Goal: Task Accomplishment & Management: Complete application form

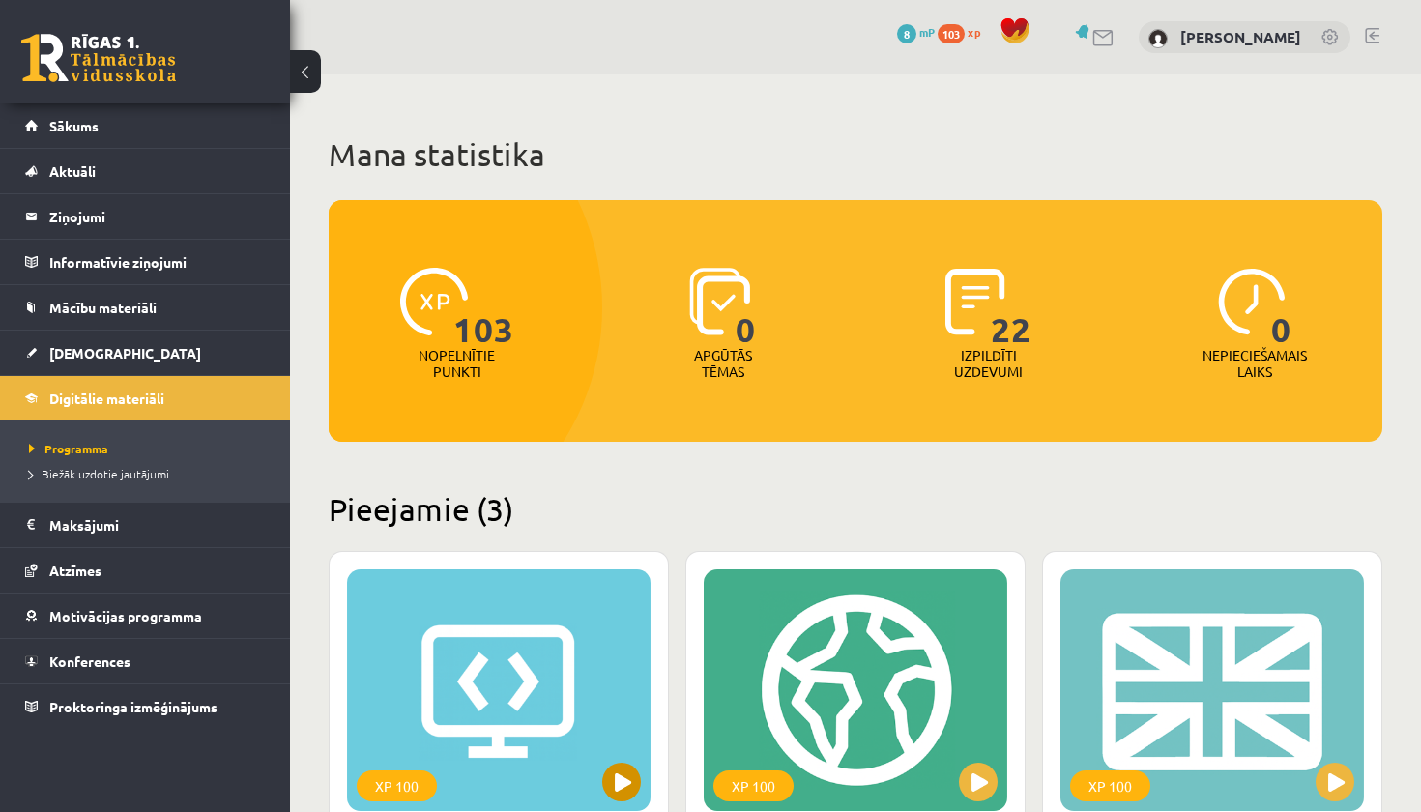
scroll to position [483, 0]
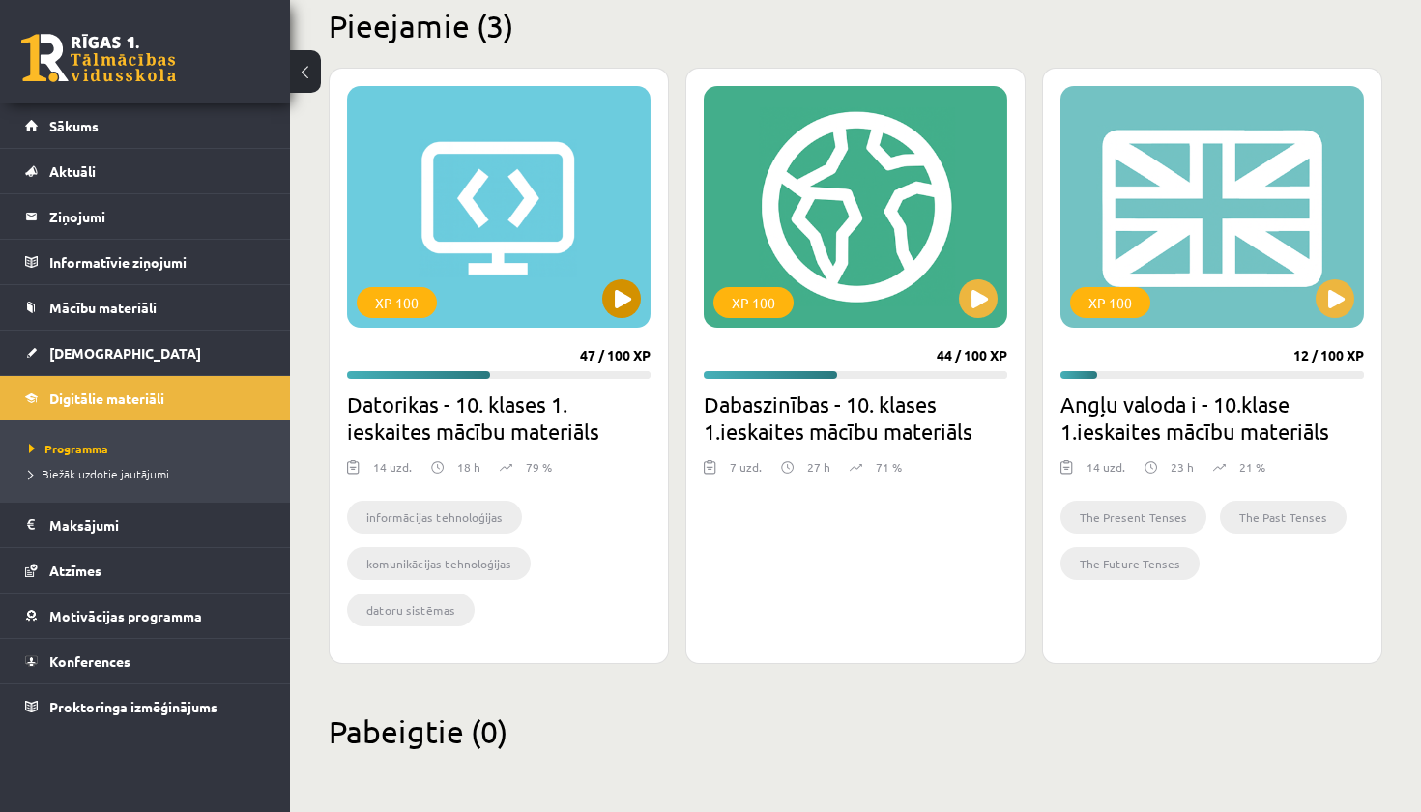
click at [623, 299] on button at bounding box center [621, 298] width 39 height 39
click at [972, 307] on button at bounding box center [978, 298] width 39 height 39
click at [1342, 297] on button at bounding box center [1335, 298] width 39 height 39
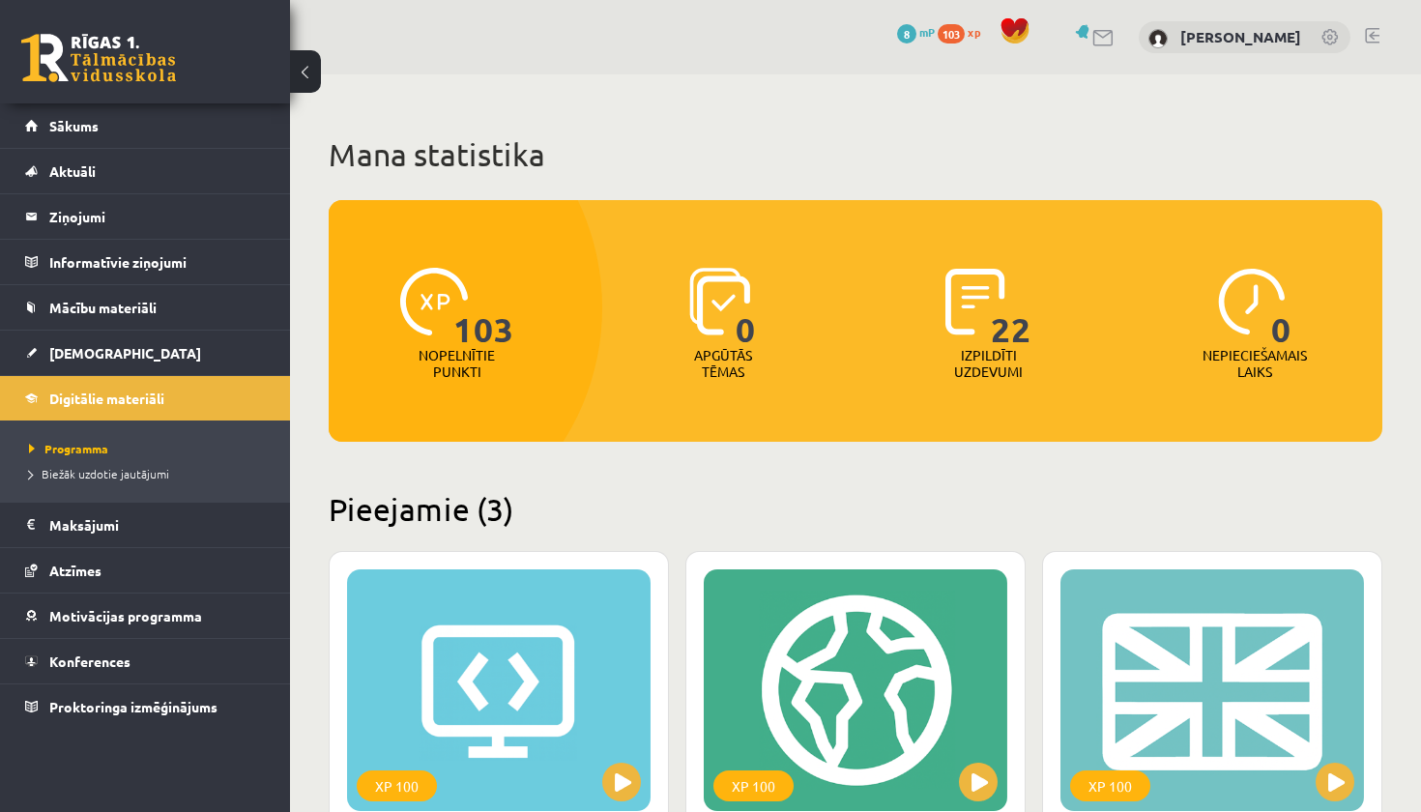
scroll to position [0, 0]
click at [54, 125] on span "Sākums" at bounding box center [73, 125] width 49 height 17
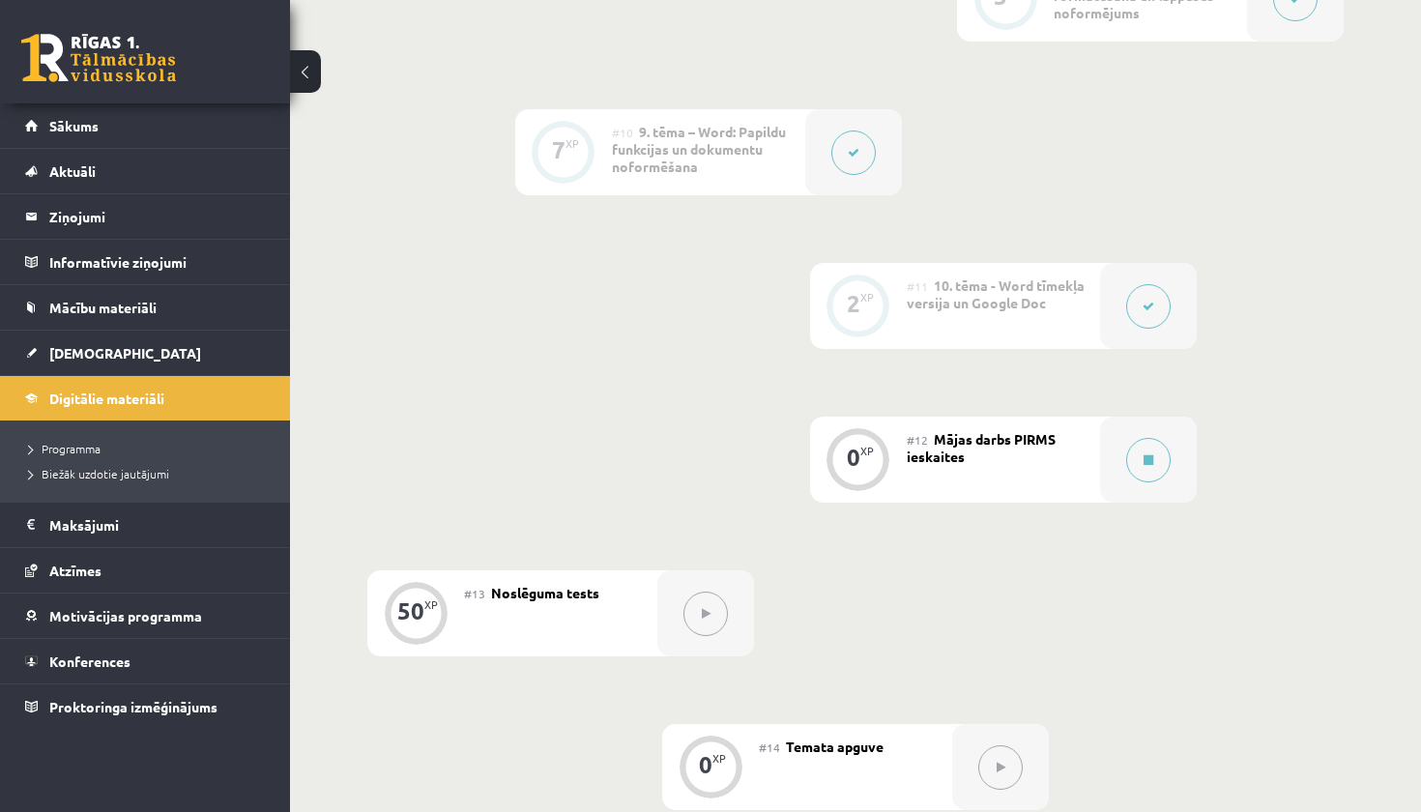
scroll to position [1978, 0]
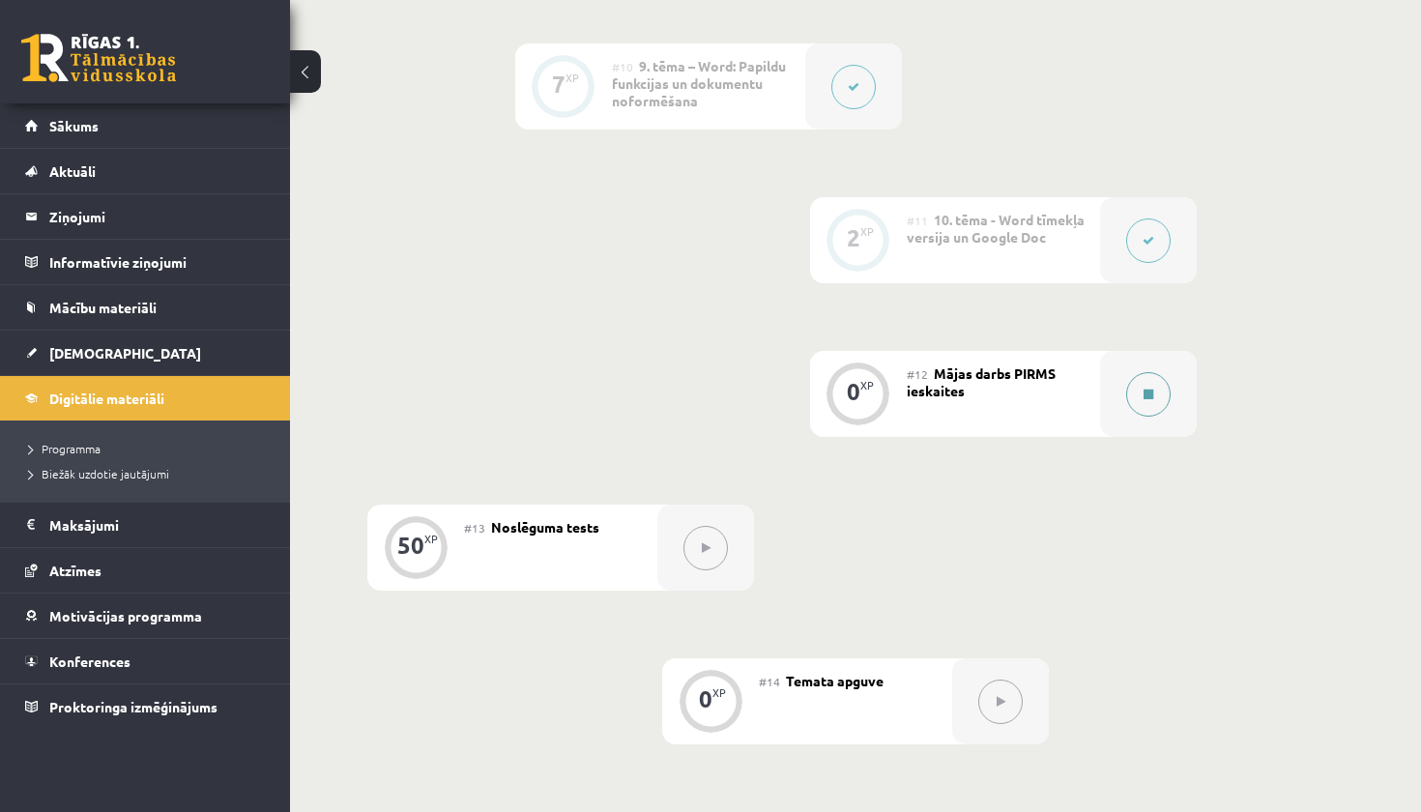
click at [1152, 397] on icon at bounding box center [1149, 395] width 10 height 12
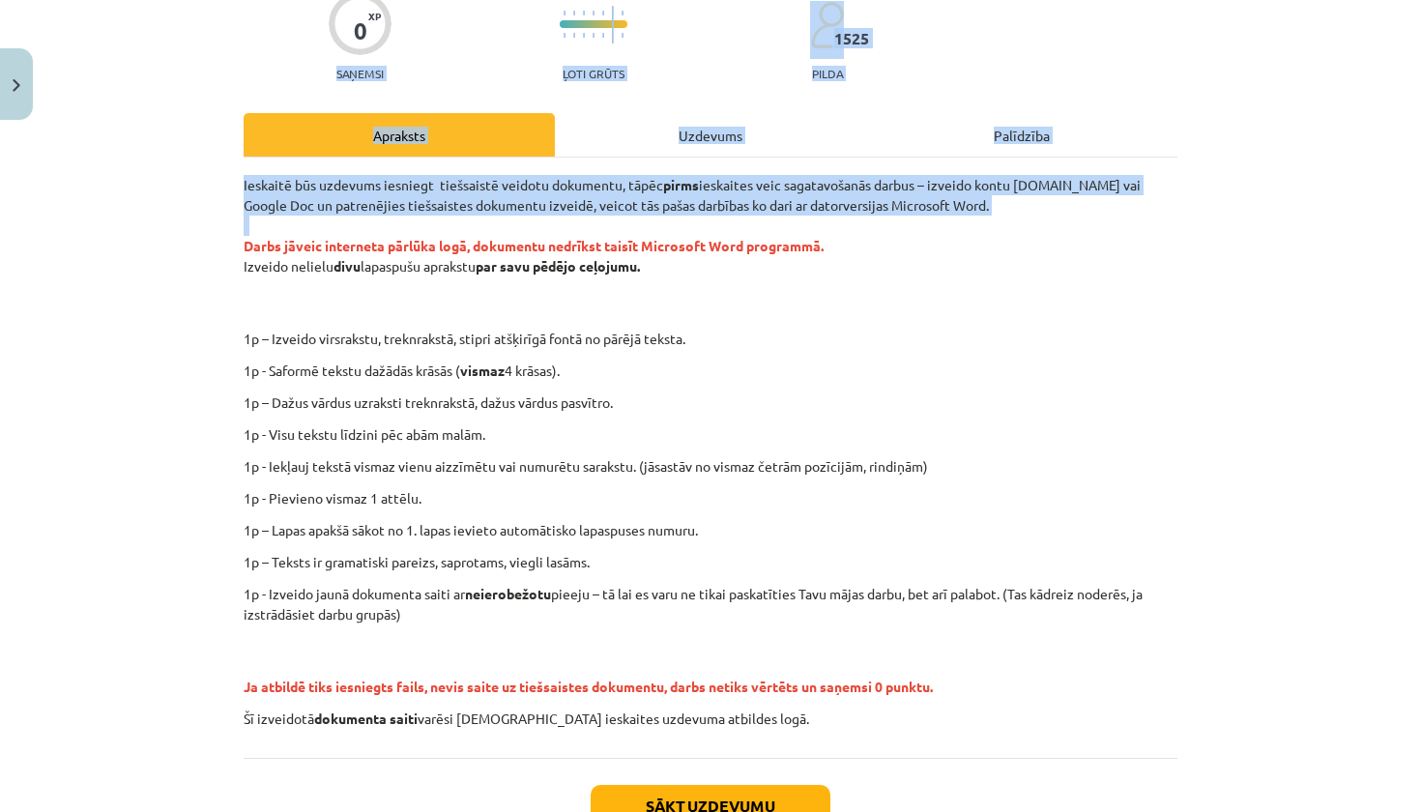
scroll to position [0, 0]
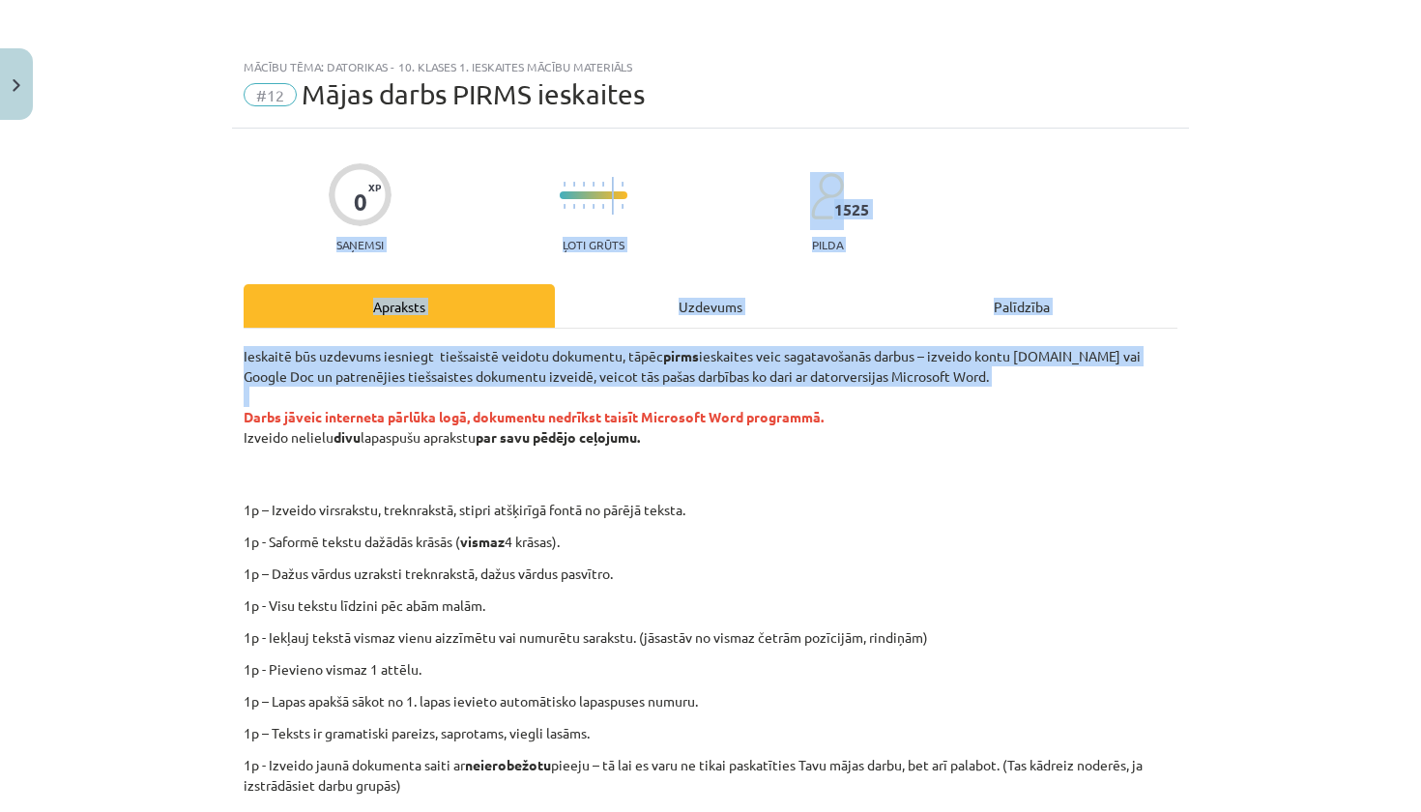
drag, startPoint x: 244, startPoint y: 246, endPoint x: 664, endPoint y: 435, distance: 461.2
click at [664, 435] on p "Ieskaitē būs uzdevums iesniegt tiešsaistē veidotu dokumentu, tāpēc pirms ieskai…" at bounding box center [711, 417] width 934 height 142
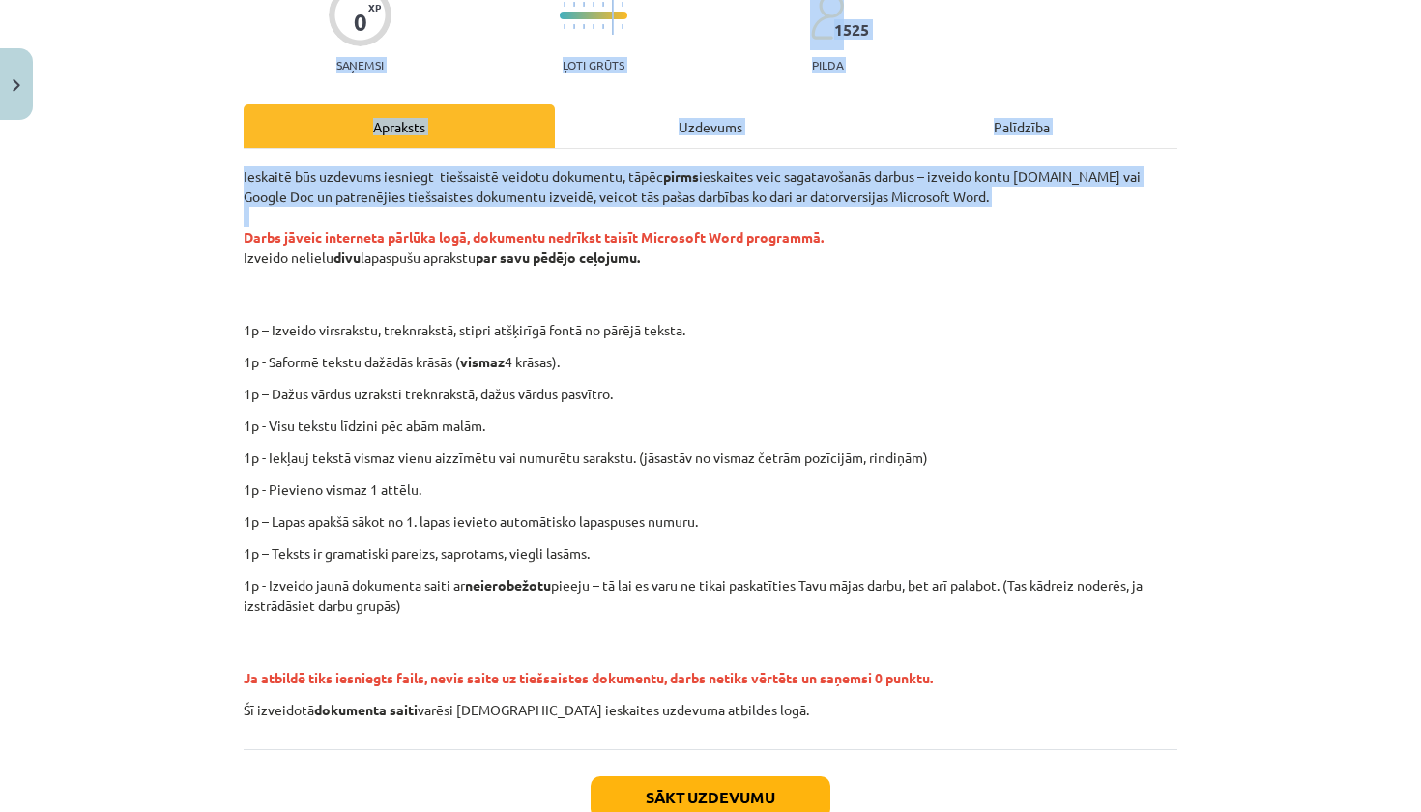
scroll to position [173, 0]
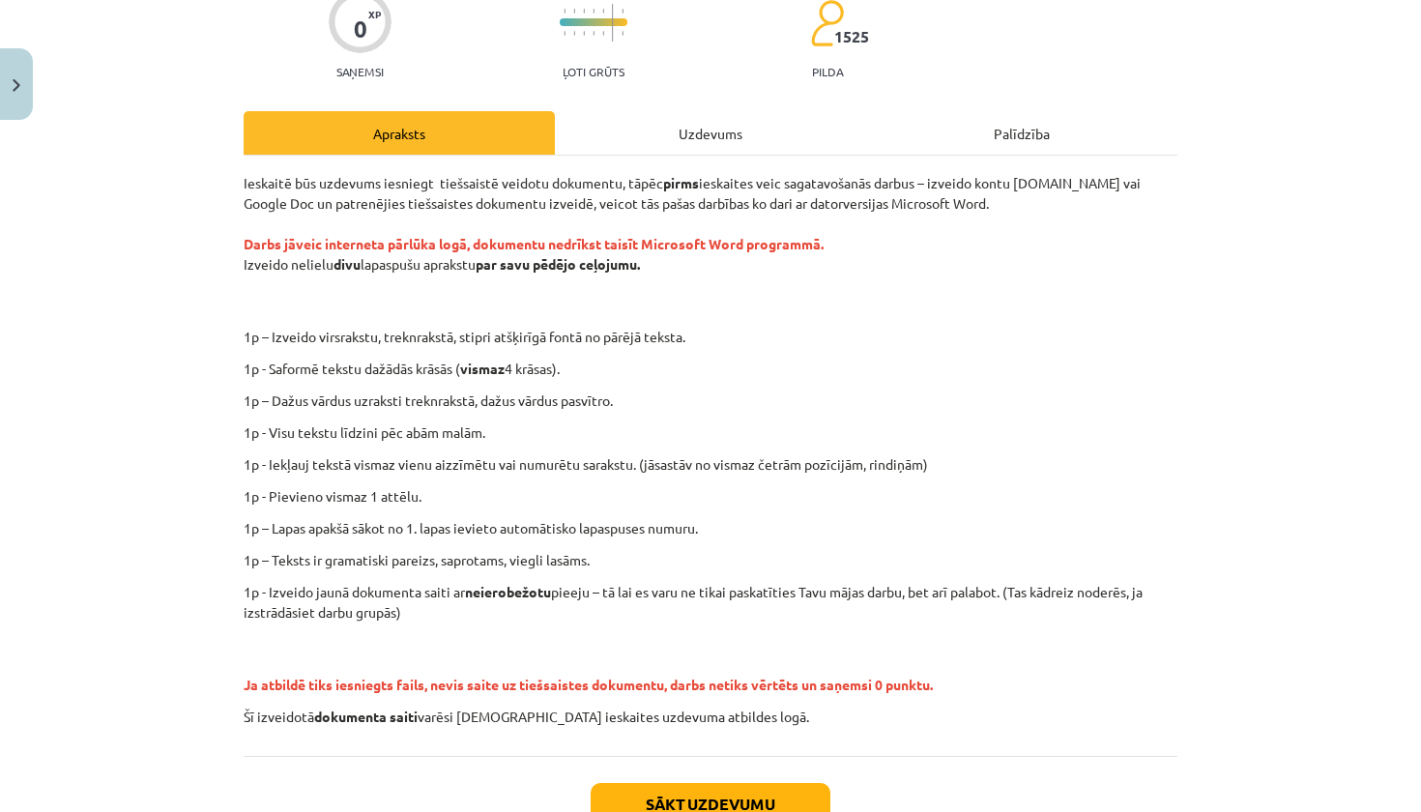
click at [763, 417] on div "Ieskaitē būs uzdevums iesniegt tiešsaistē veidotu dokumentu, tāpēc pirms ieskai…" at bounding box center [711, 450] width 934 height 554
click at [700, 136] on div "Uzdevums" at bounding box center [710, 132] width 311 height 43
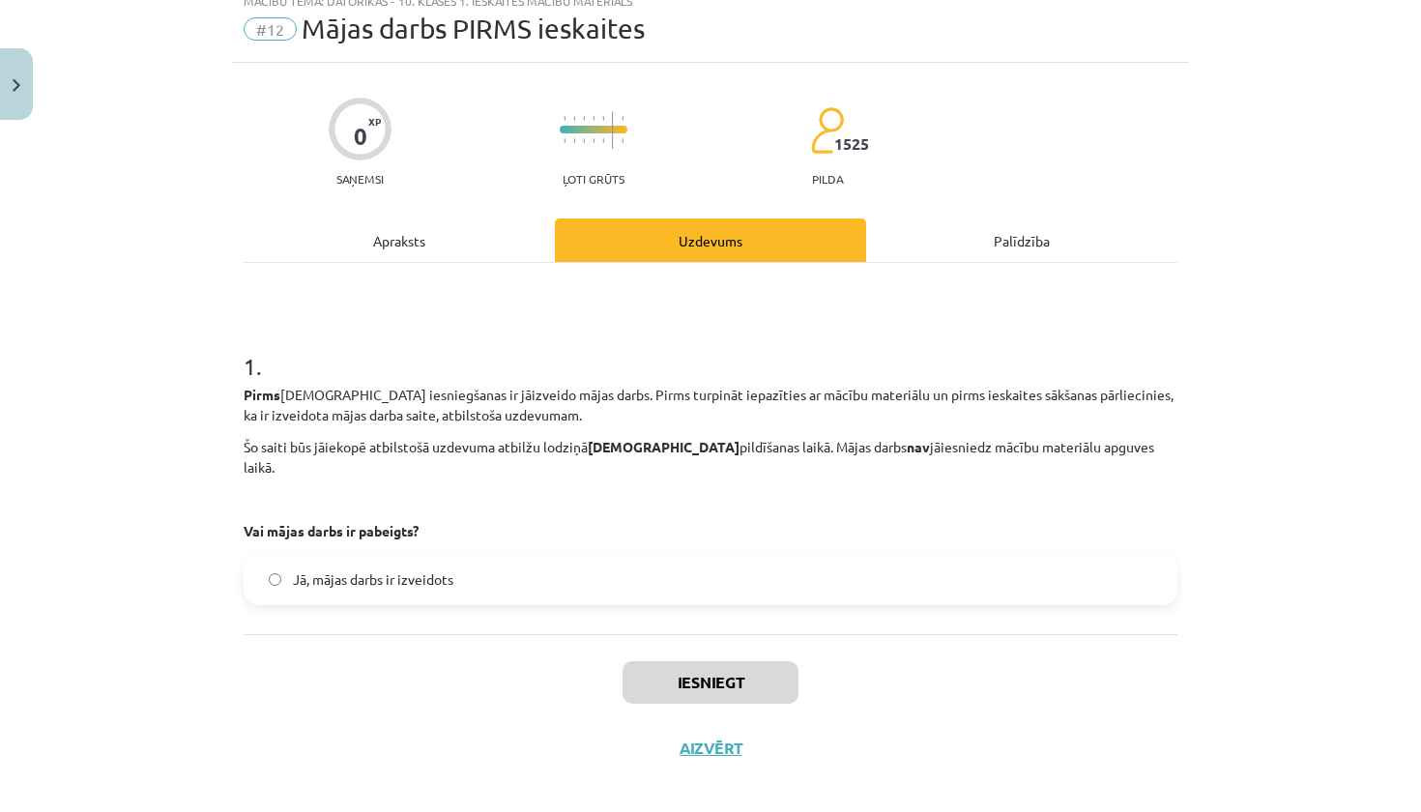
click at [974, 244] on div "Palīdzība" at bounding box center [1021, 239] width 311 height 43
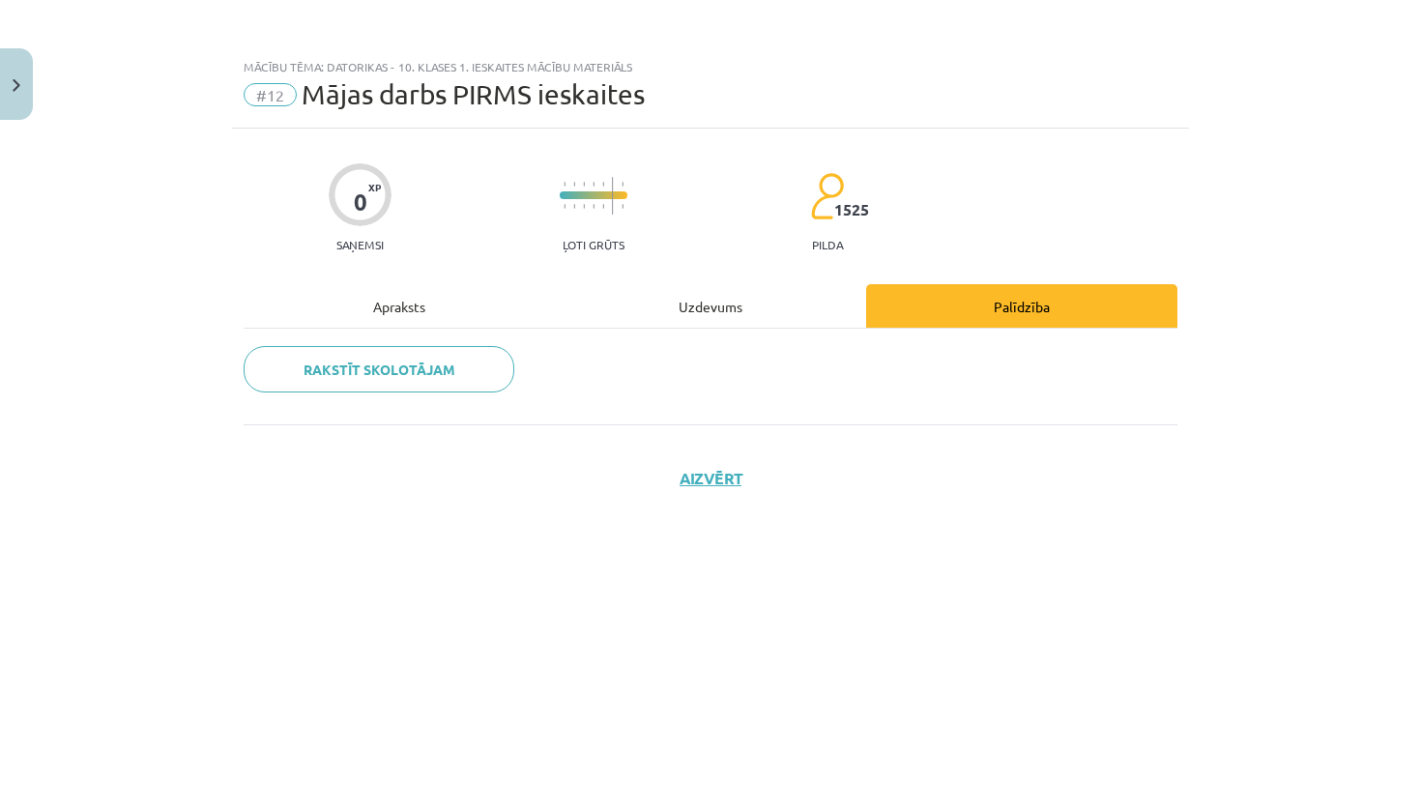
scroll to position [0, 0]
click at [416, 316] on div "Apraksts" at bounding box center [399, 305] width 311 height 43
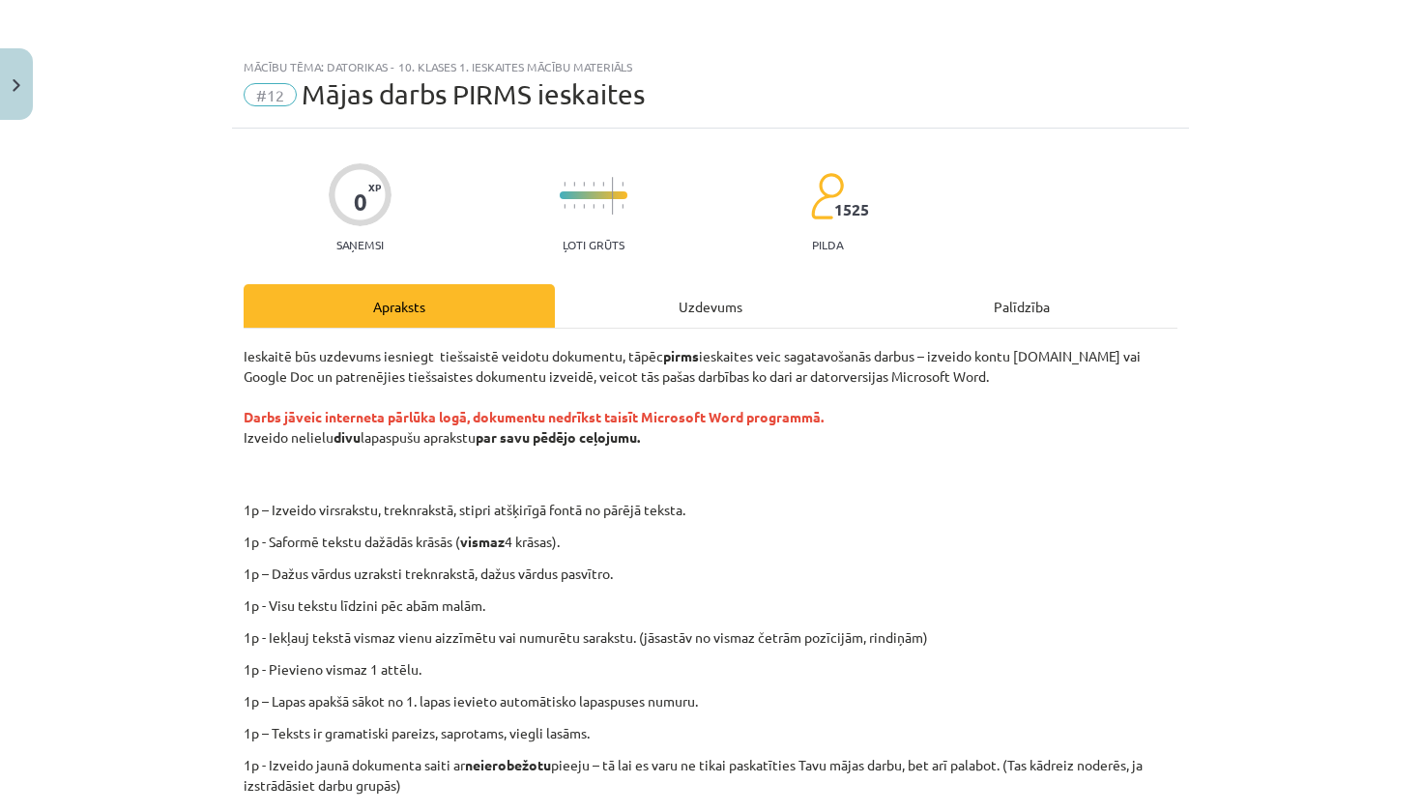
click at [691, 308] on div "Uzdevums" at bounding box center [710, 305] width 311 height 43
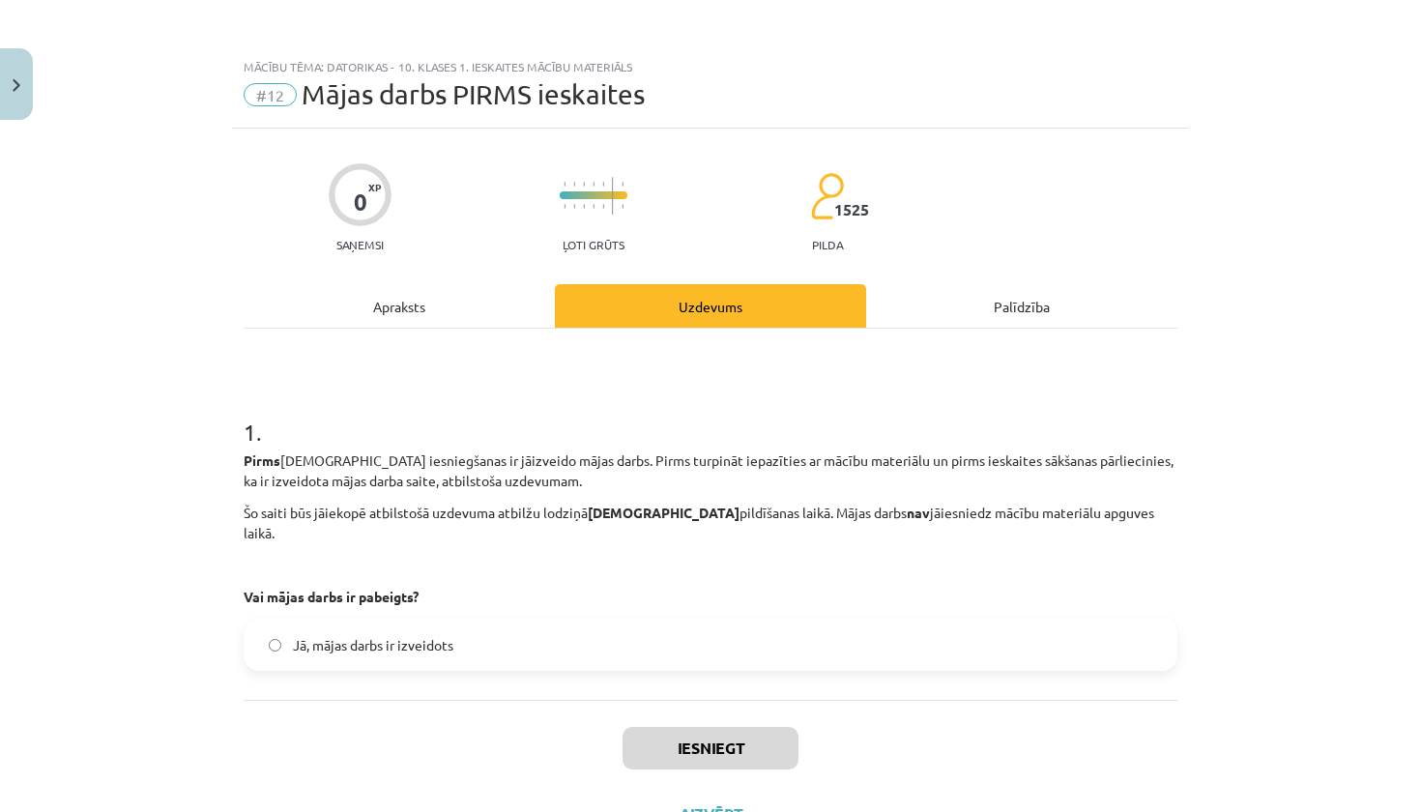
scroll to position [48, 0]
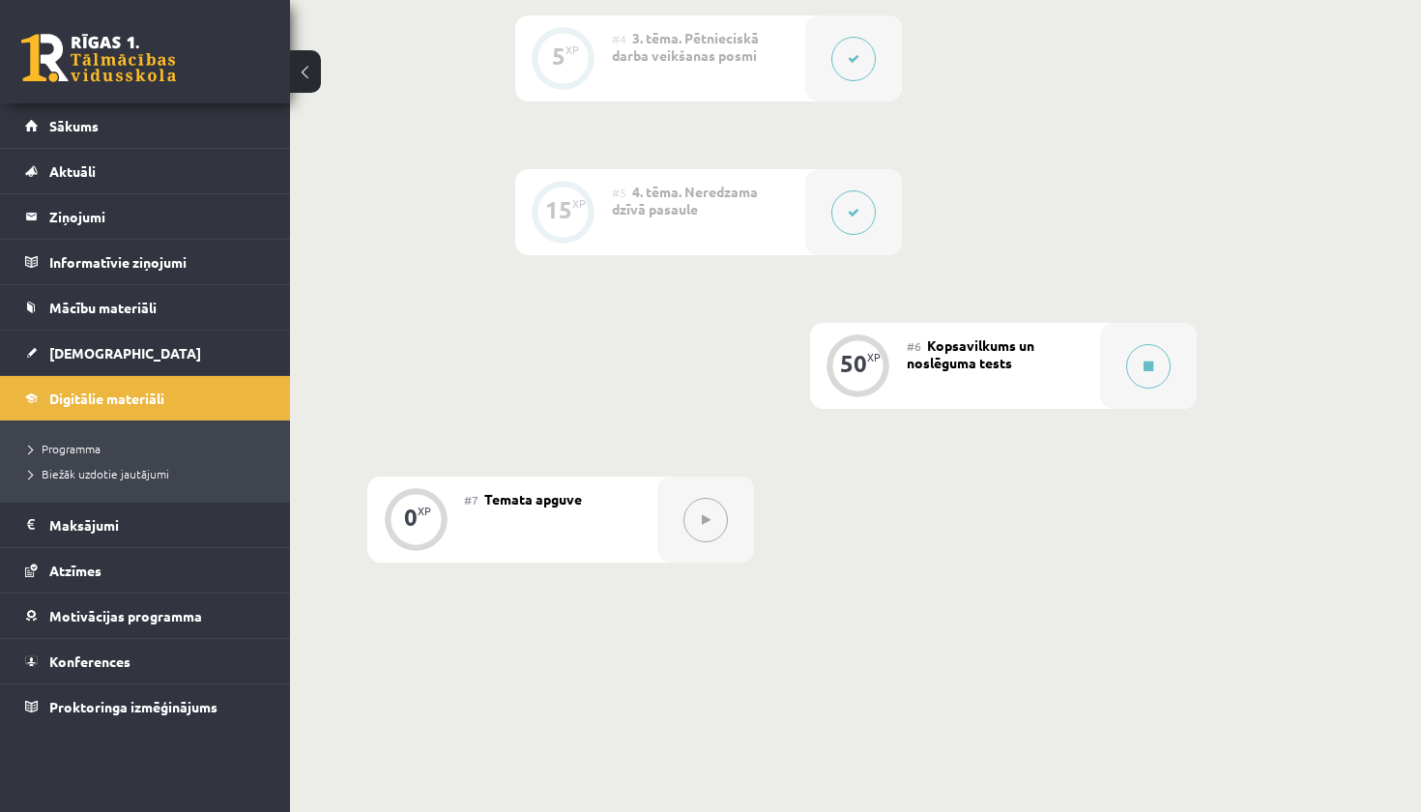
scroll to position [981, 0]
click at [1142, 359] on button at bounding box center [1148, 364] width 44 height 44
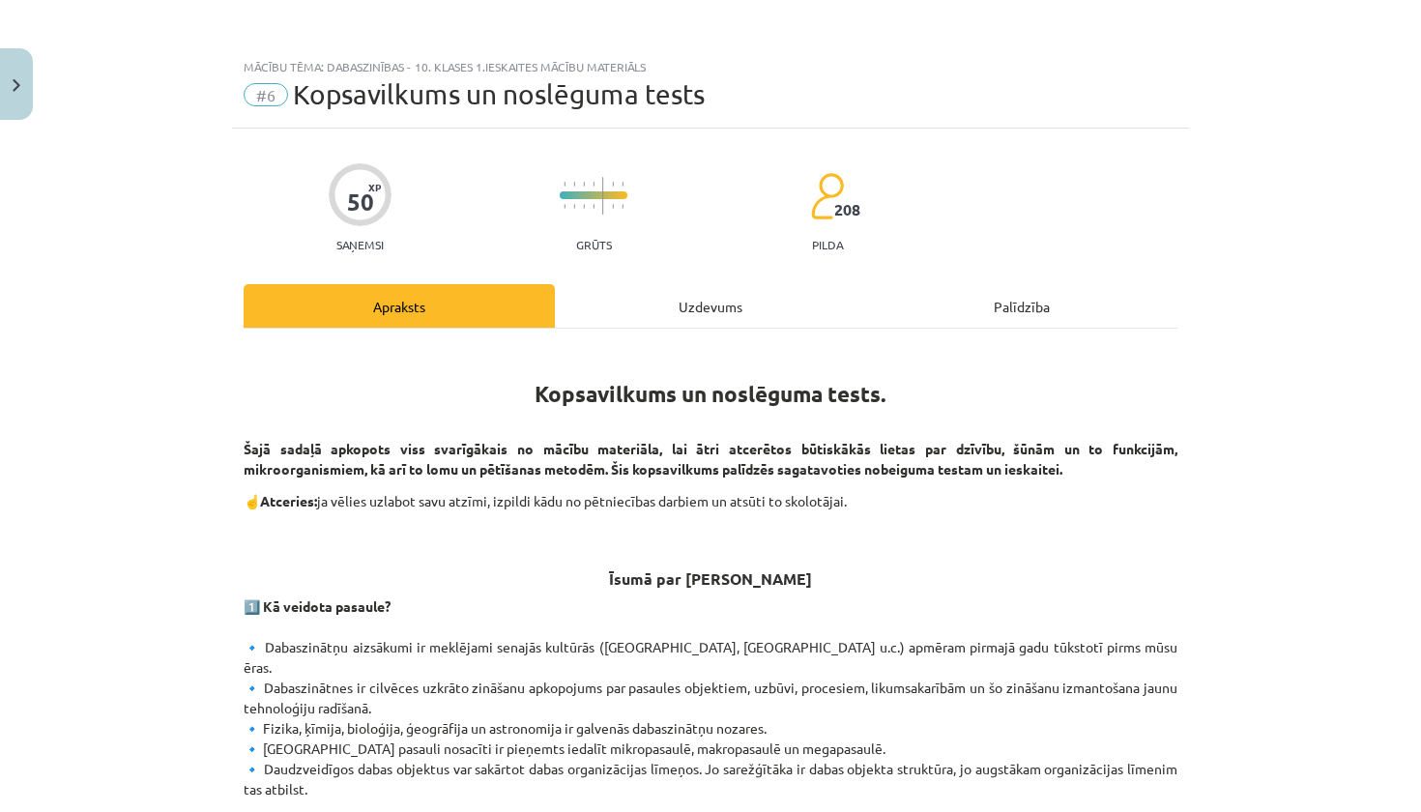
click at [682, 316] on div "Uzdevums" at bounding box center [710, 305] width 311 height 43
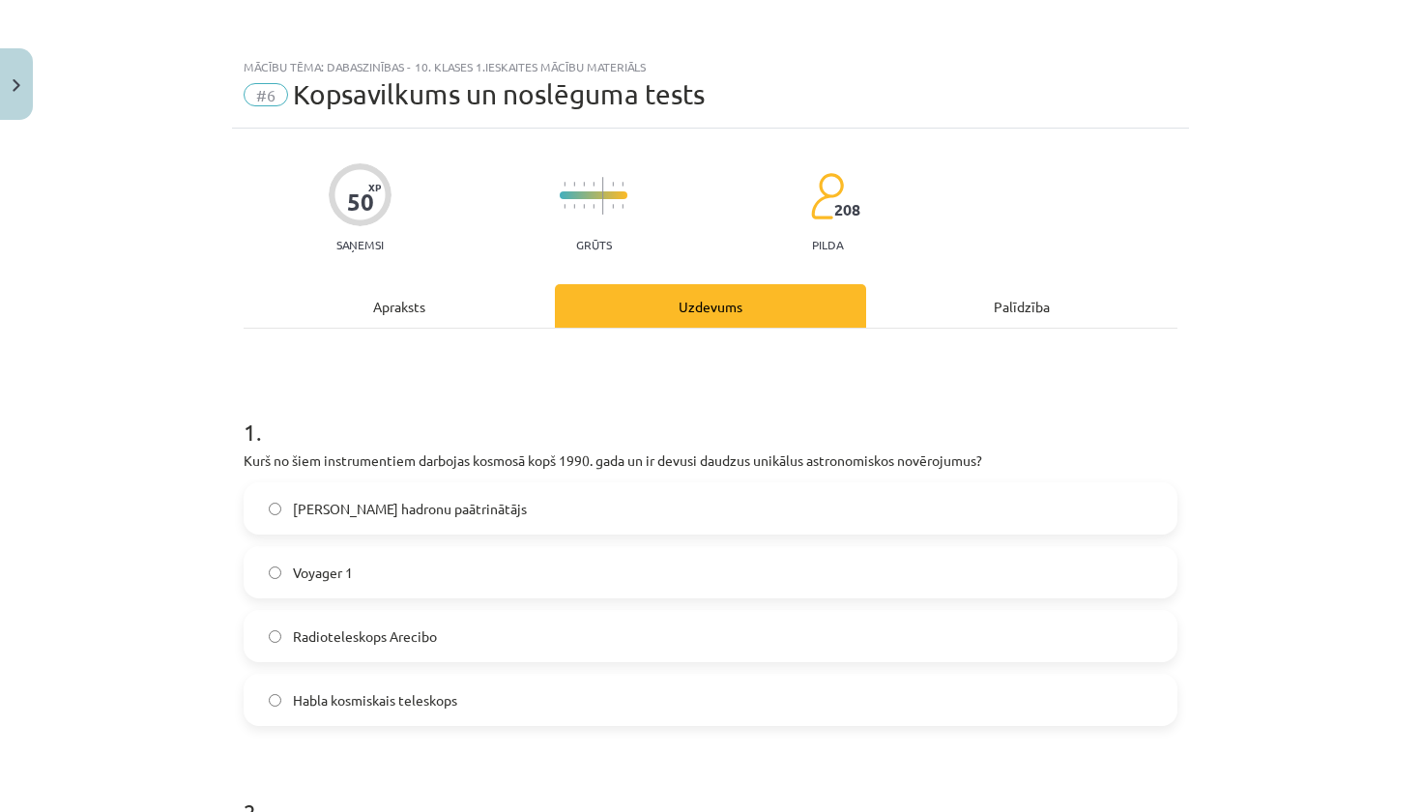
scroll to position [0, 0]
click at [436, 322] on div "Apraksts" at bounding box center [399, 305] width 311 height 43
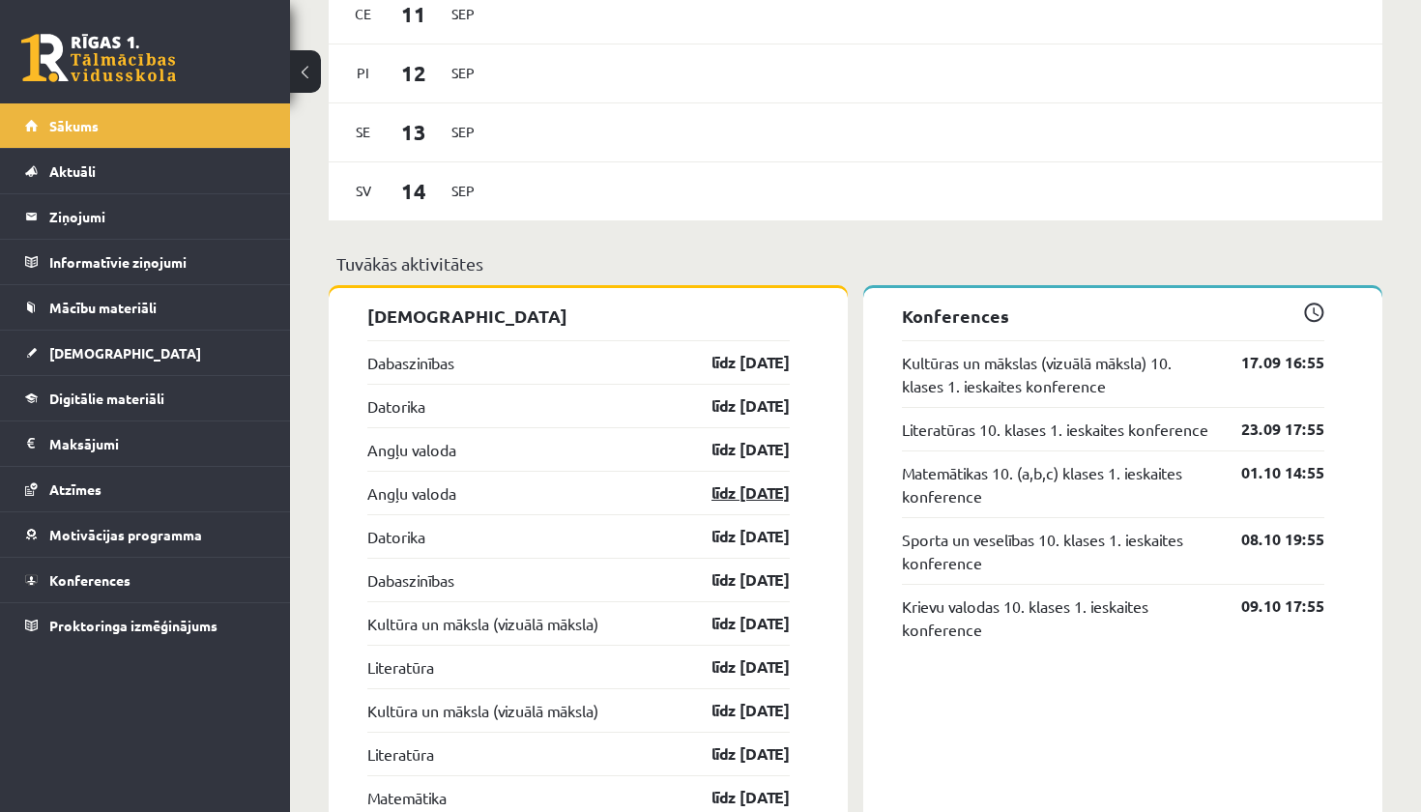
scroll to position [1322, 0]
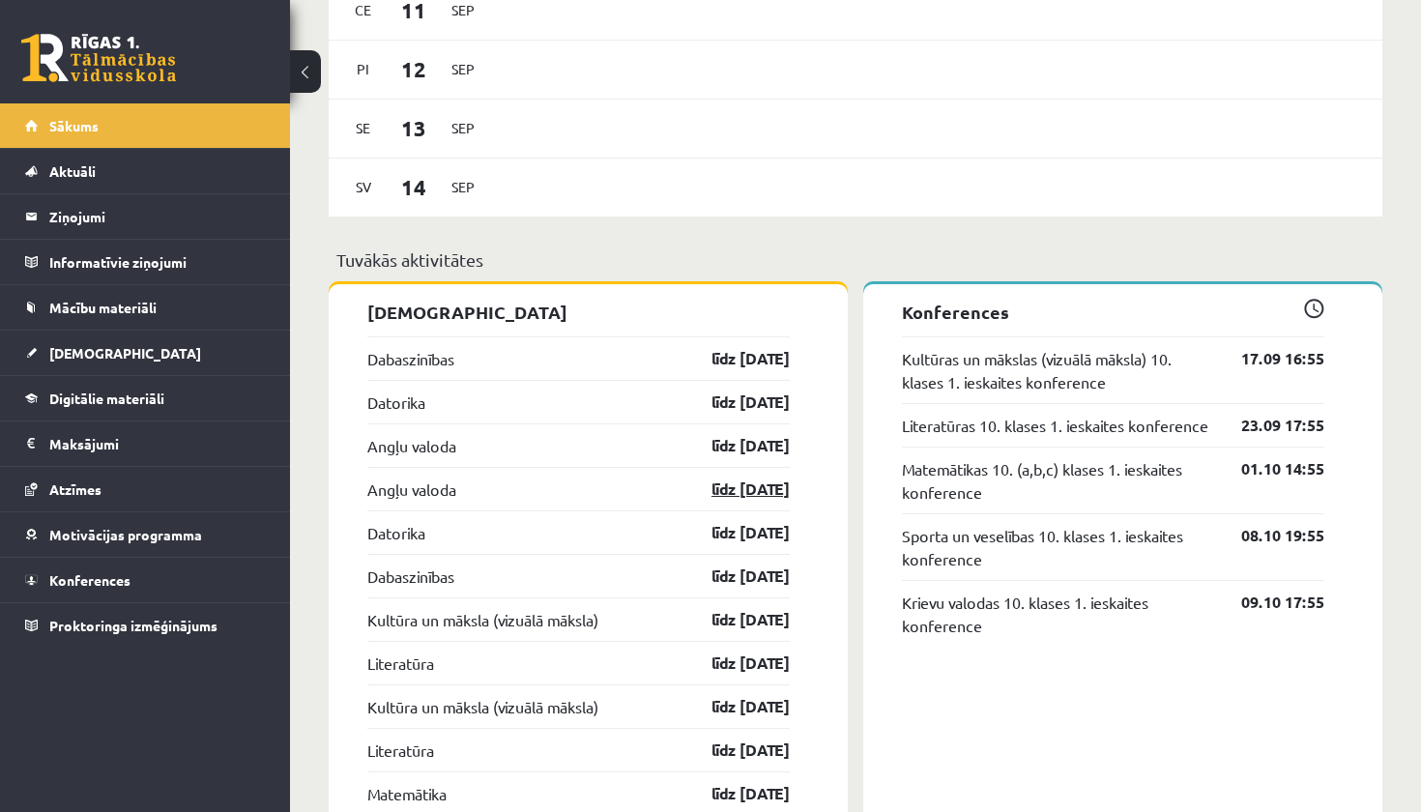
click at [738, 478] on link "līdz 15.09.25" at bounding box center [734, 489] width 112 height 23
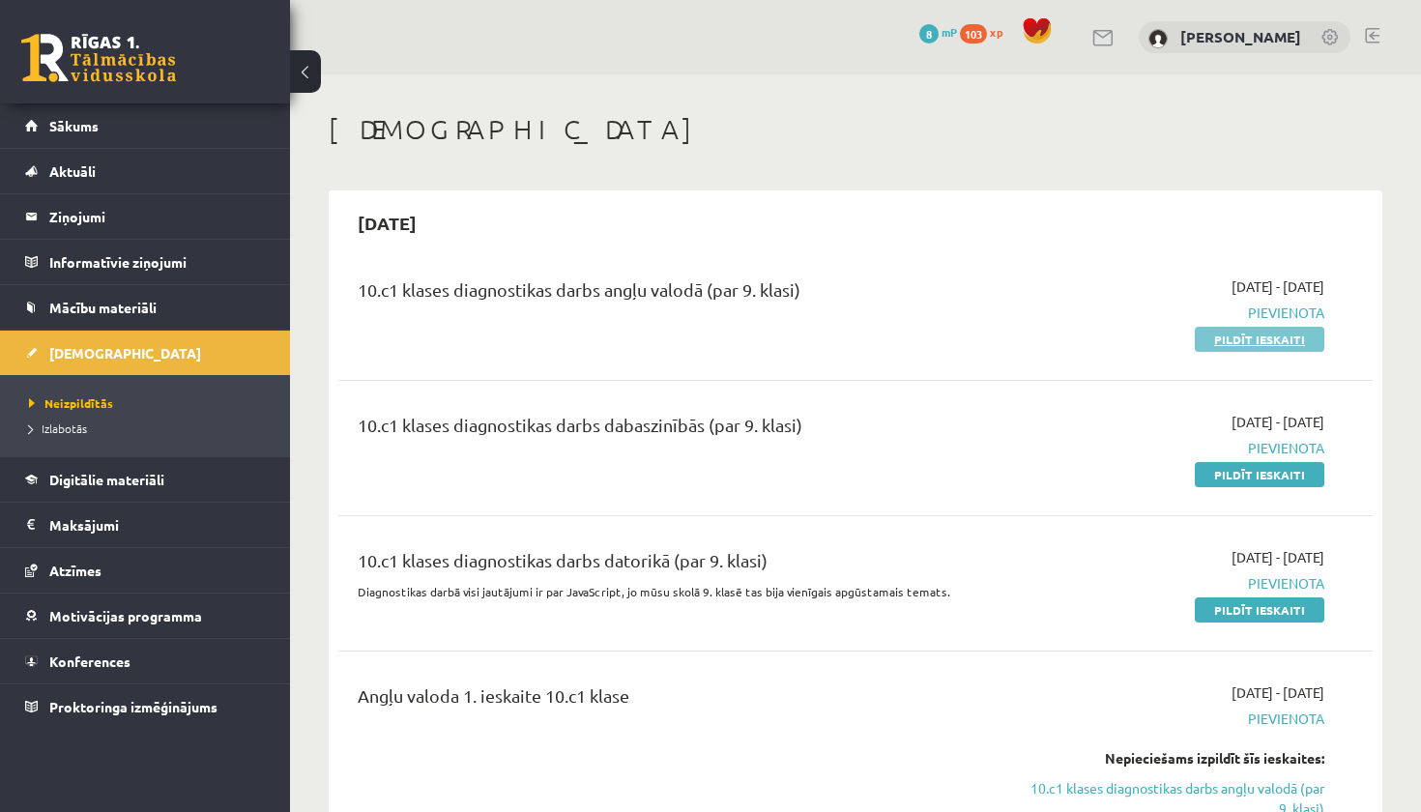
click at [1274, 337] on link "Pildīt ieskaiti" at bounding box center [1260, 339] width 130 height 25
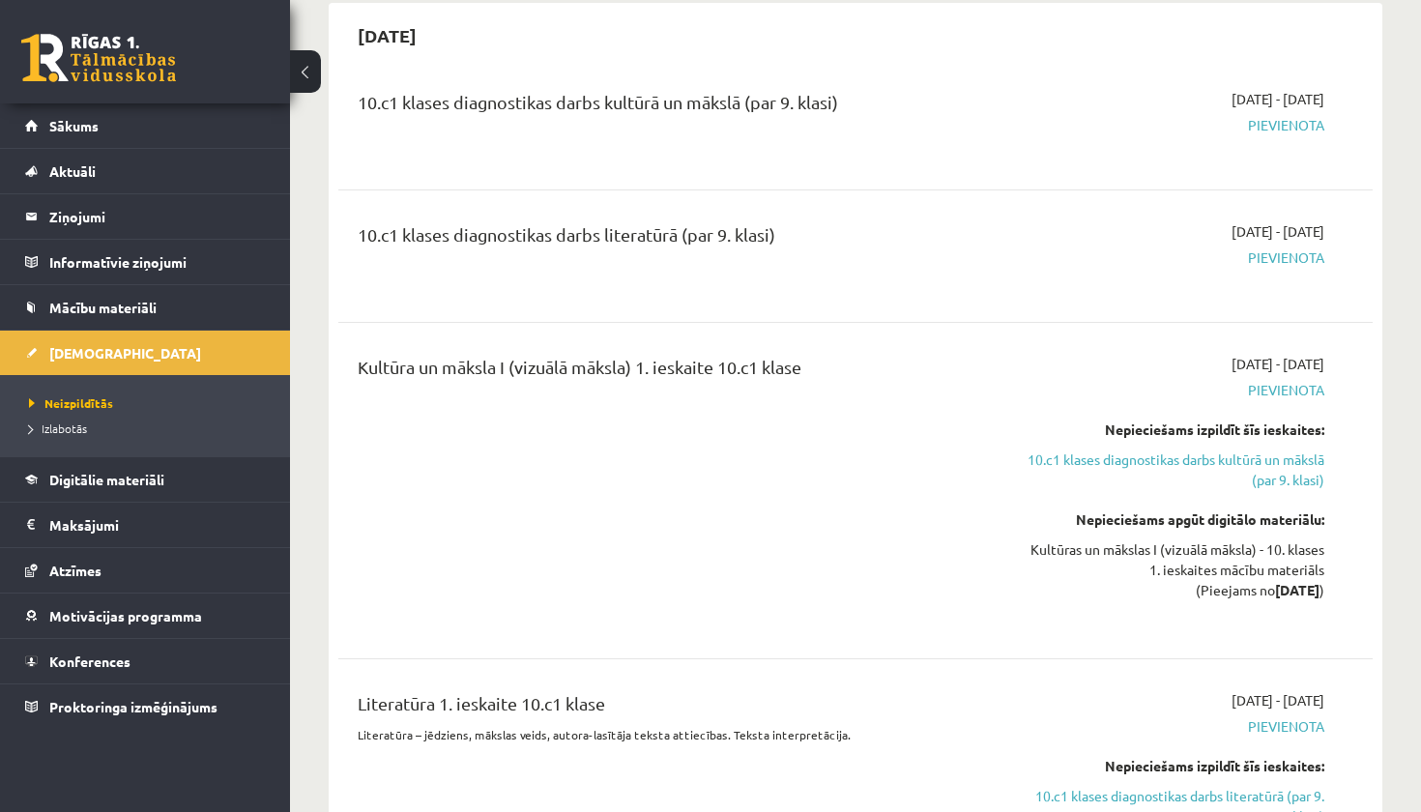
scroll to position [1825, 0]
drag, startPoint x: 827, startPoint y: 397, endPoint x: 1127, endPoint y: 391, distance: 299.7
click at [1105, 391] on div "Kultūra un māksla I (vizuālā māksla) 1. ieskaite 10.c1 klase 2025-09-16 - 2025-…" at bounding box center [841, 490] width 996 height 274
click at [1062, 585] on div "Kultūras un mākslas I (vizuālā māksla) - 10. klases 1. ieskaites mācību materiā…" at bounding box center [1173, 568] width 303 height 61
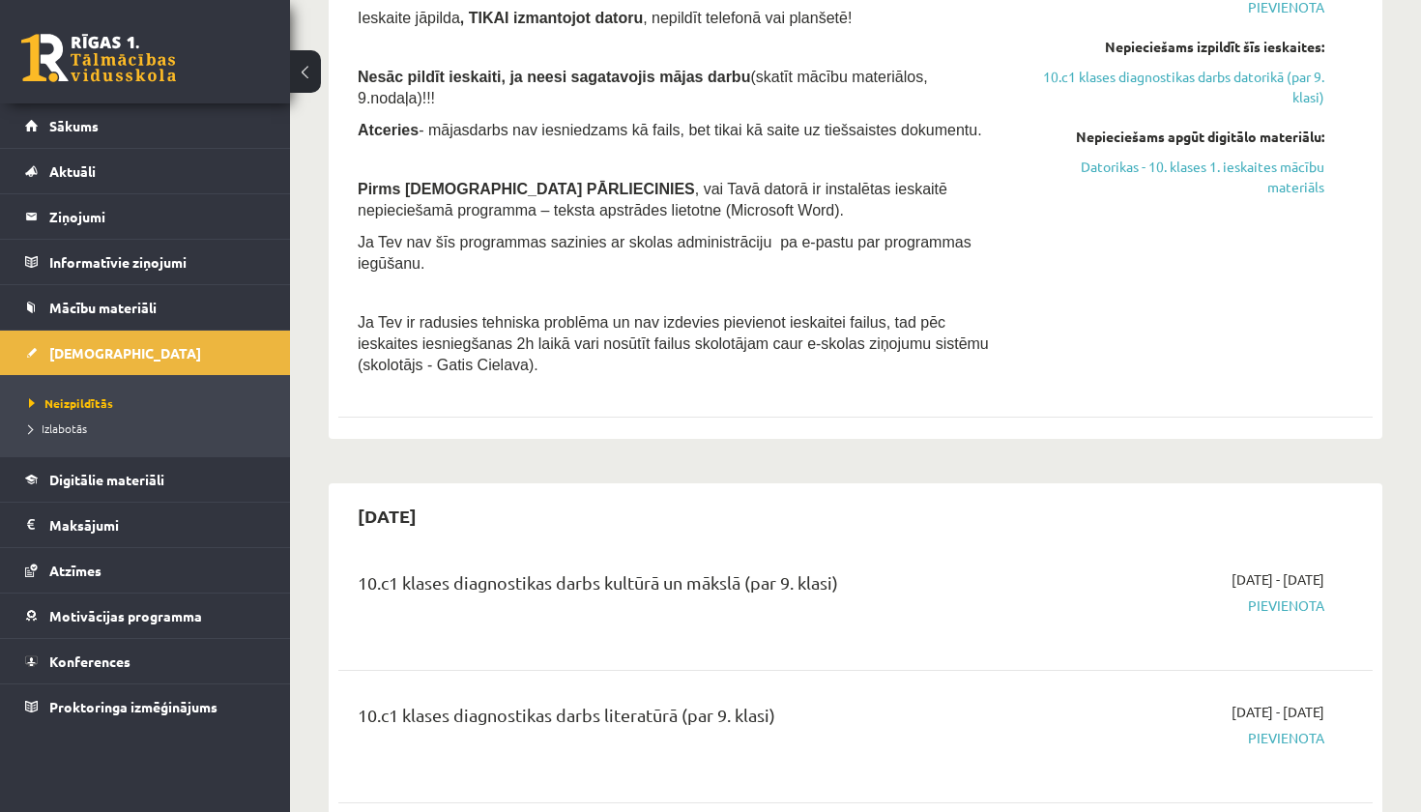
scroll to position [1327, 0]
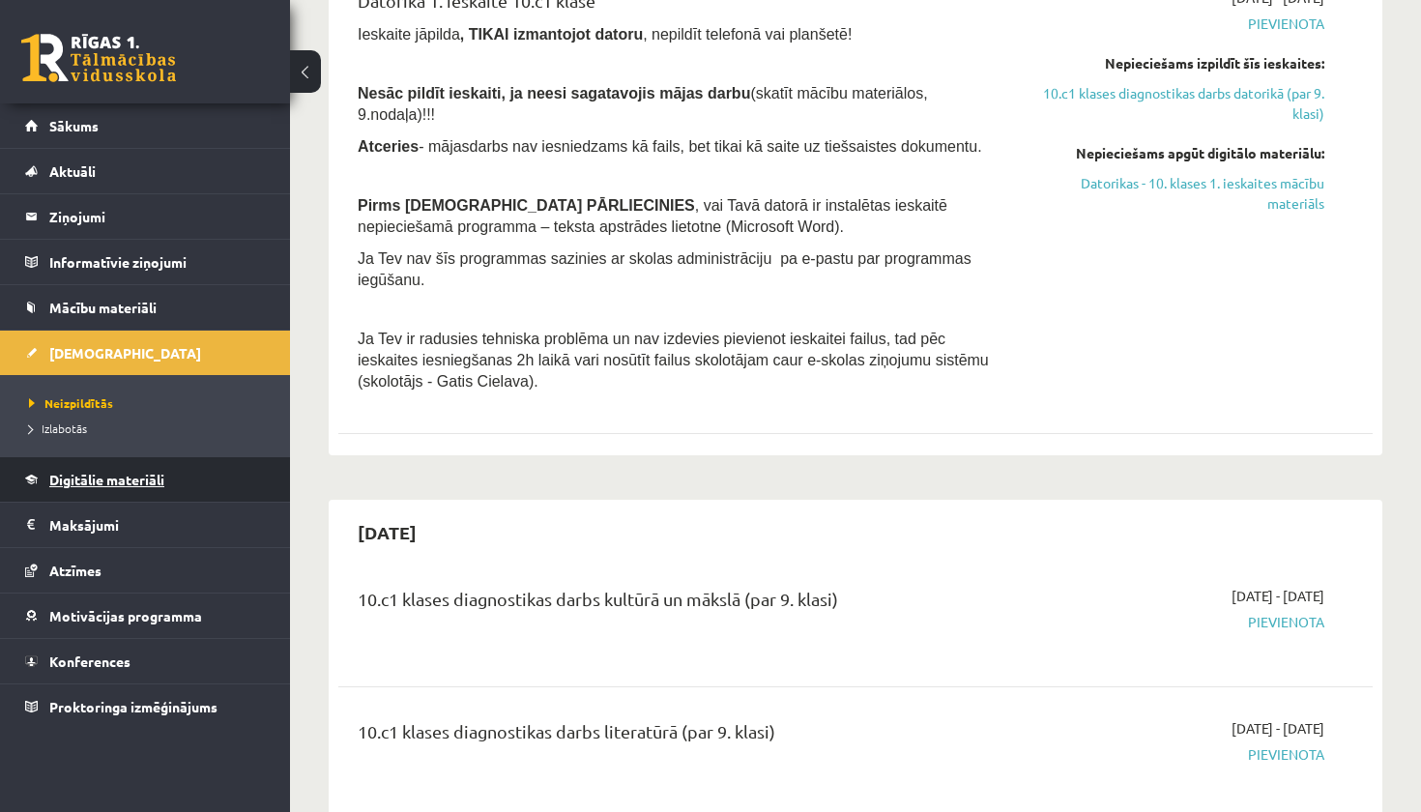
click at [94, 488] on link "Digitālie materiāli" at bounding box center [145, 479] width 241 height 44
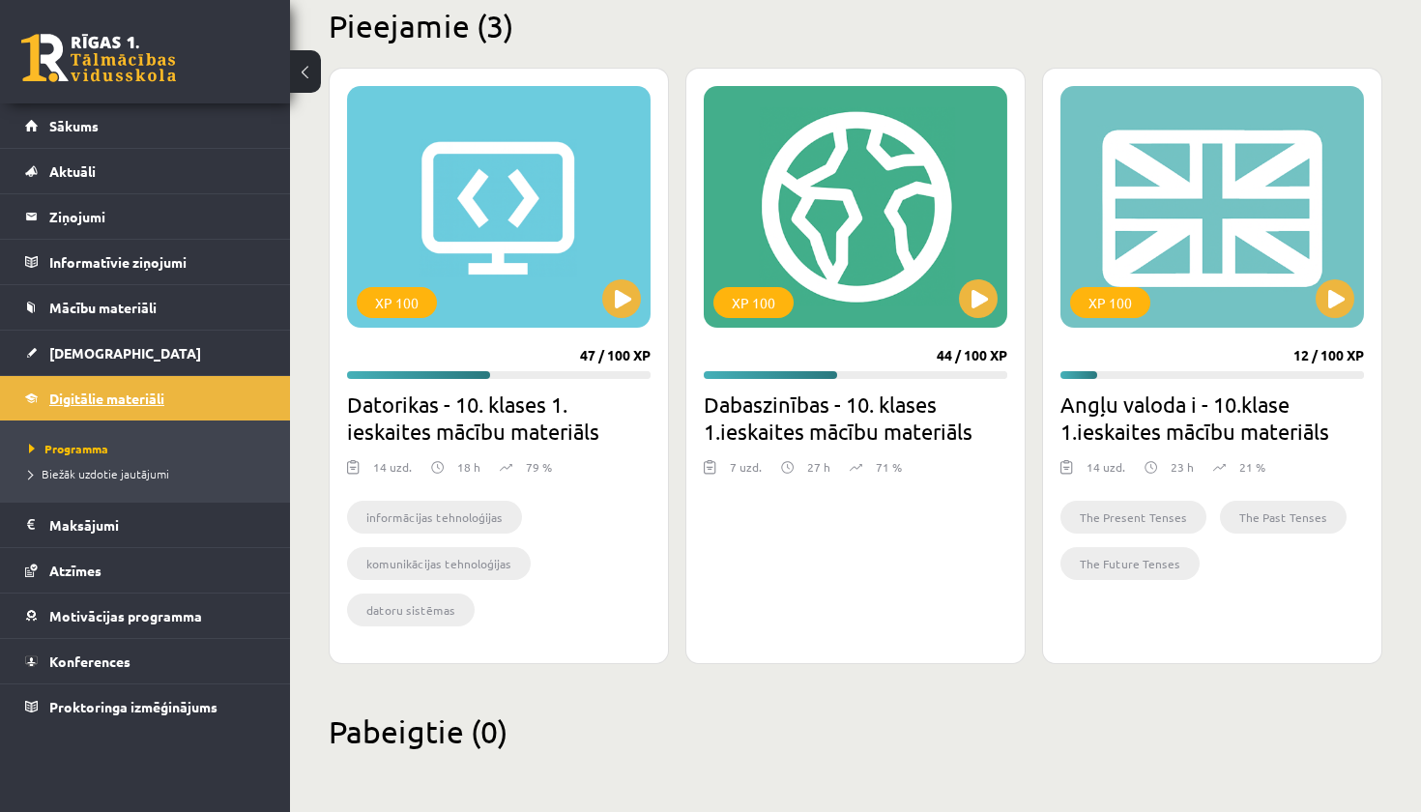
scroll to position [483, 0]
click at [1336, 296] on button at bounding box center [1335, 298] width 39 height 39
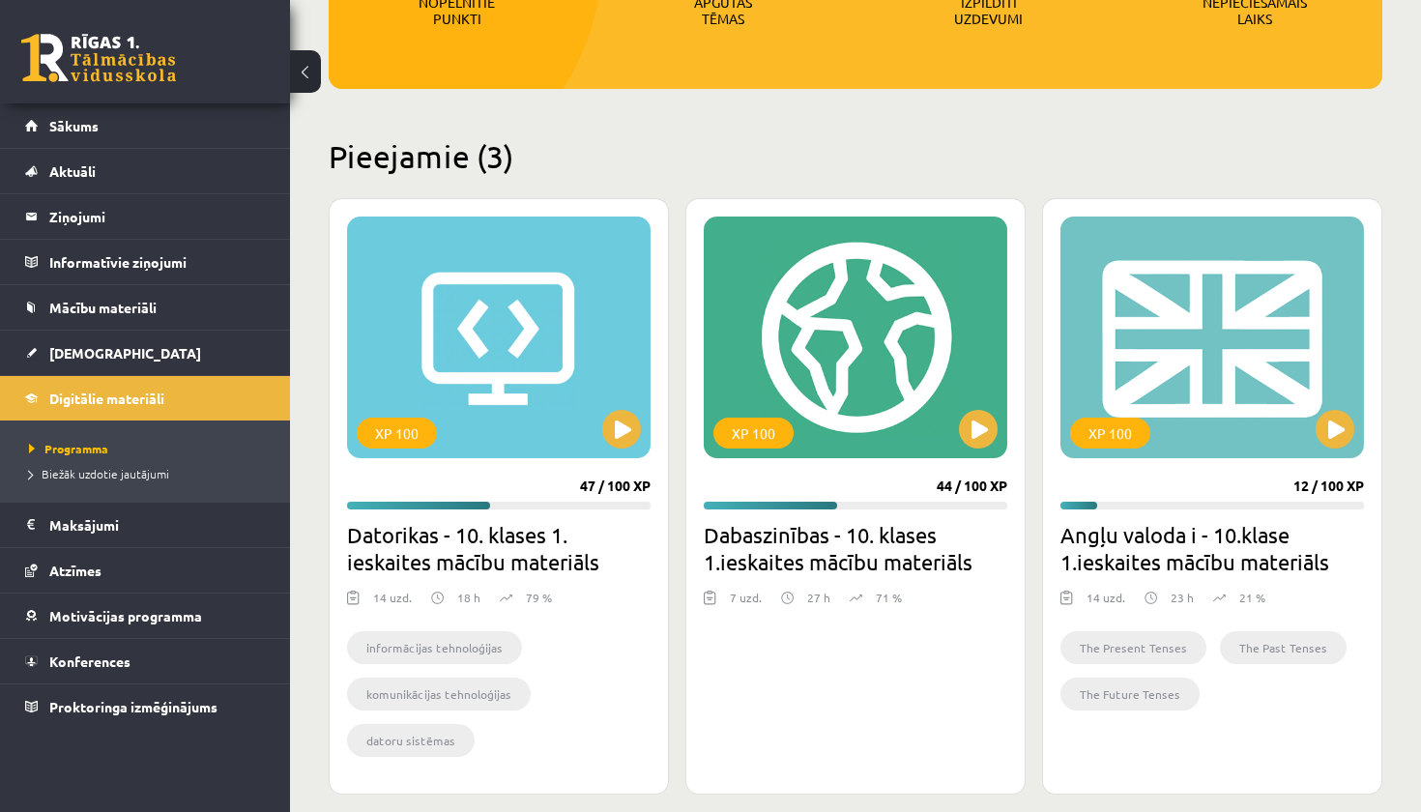
scroll to position [336, 0]
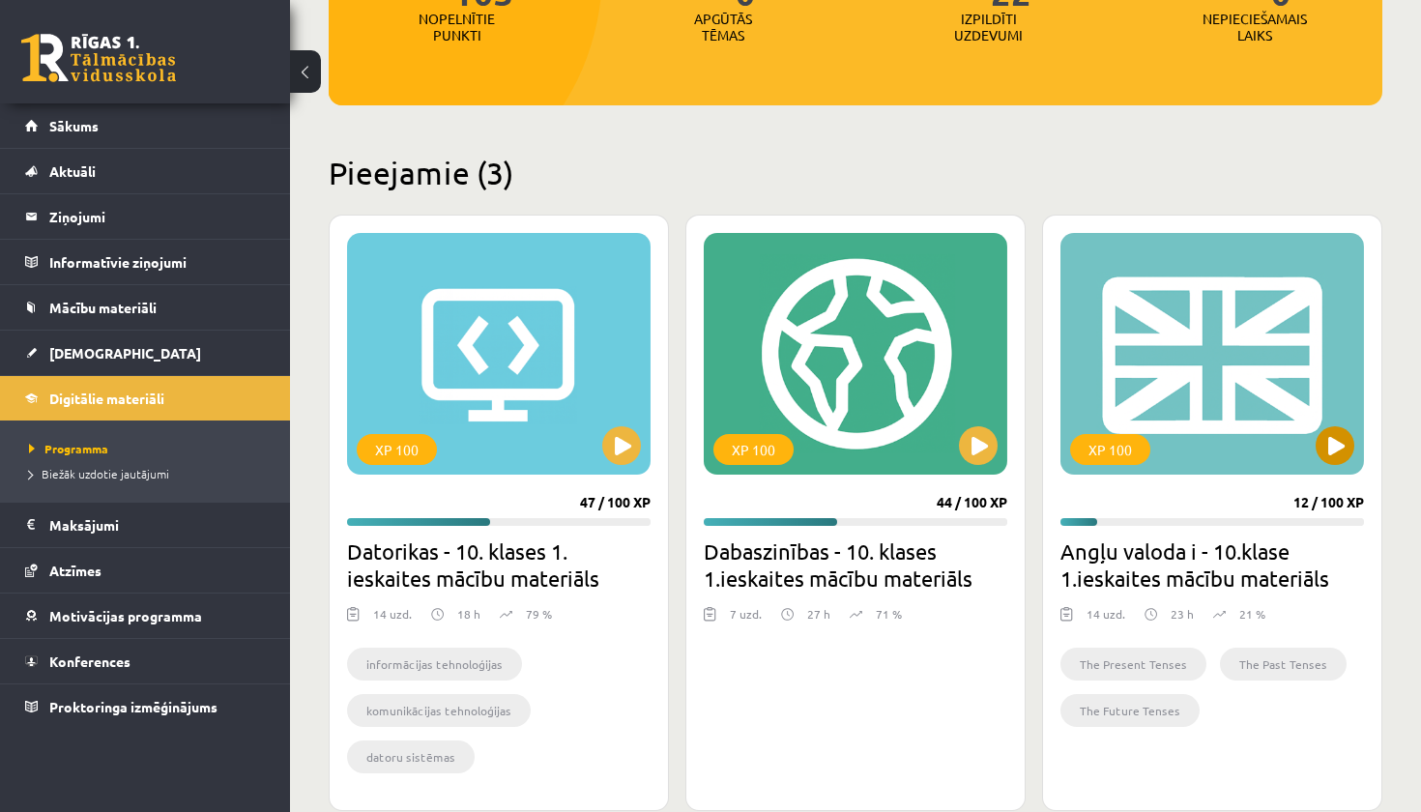
click at [1215, 391] on div "XP 100" at bounding box center [1212, 354] width 304 height 242
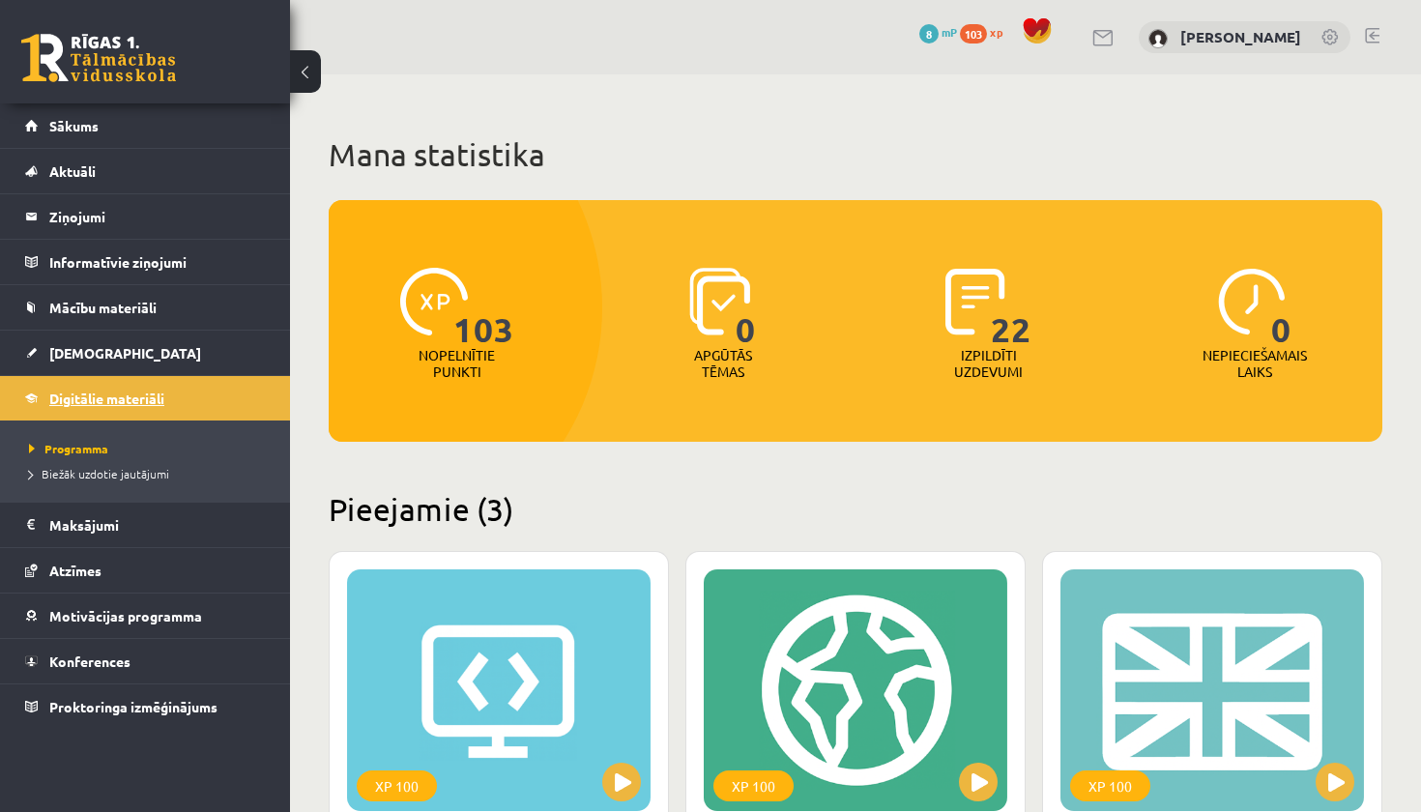
scroll to position [0, 0]
click at [117, 391] on span "Digitālie materiāli" at bounding box center [106, 398] width 115 height 17
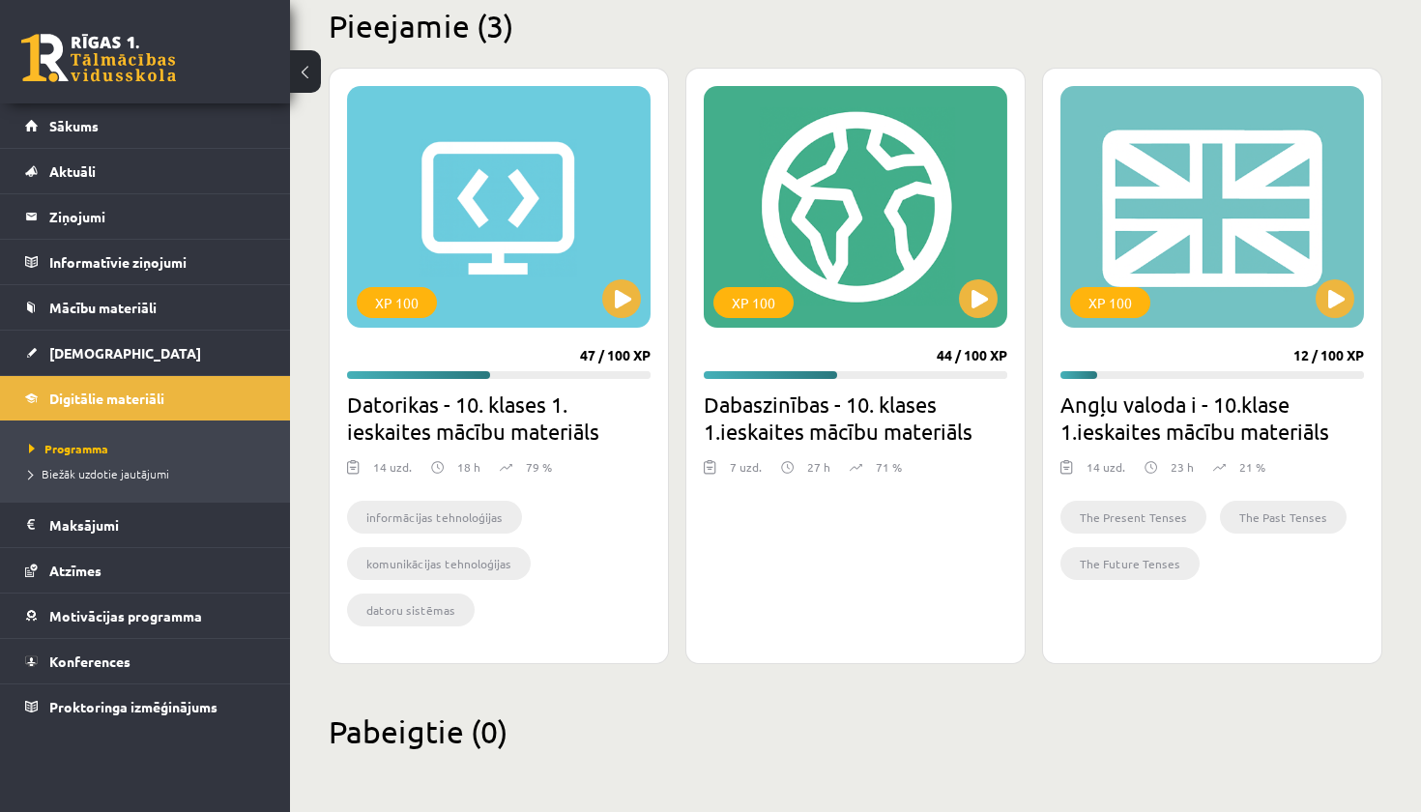
scroll to position [483, 0]
click at [1339, 307] on button at bounding box center [1335, 298] width 39 height 39
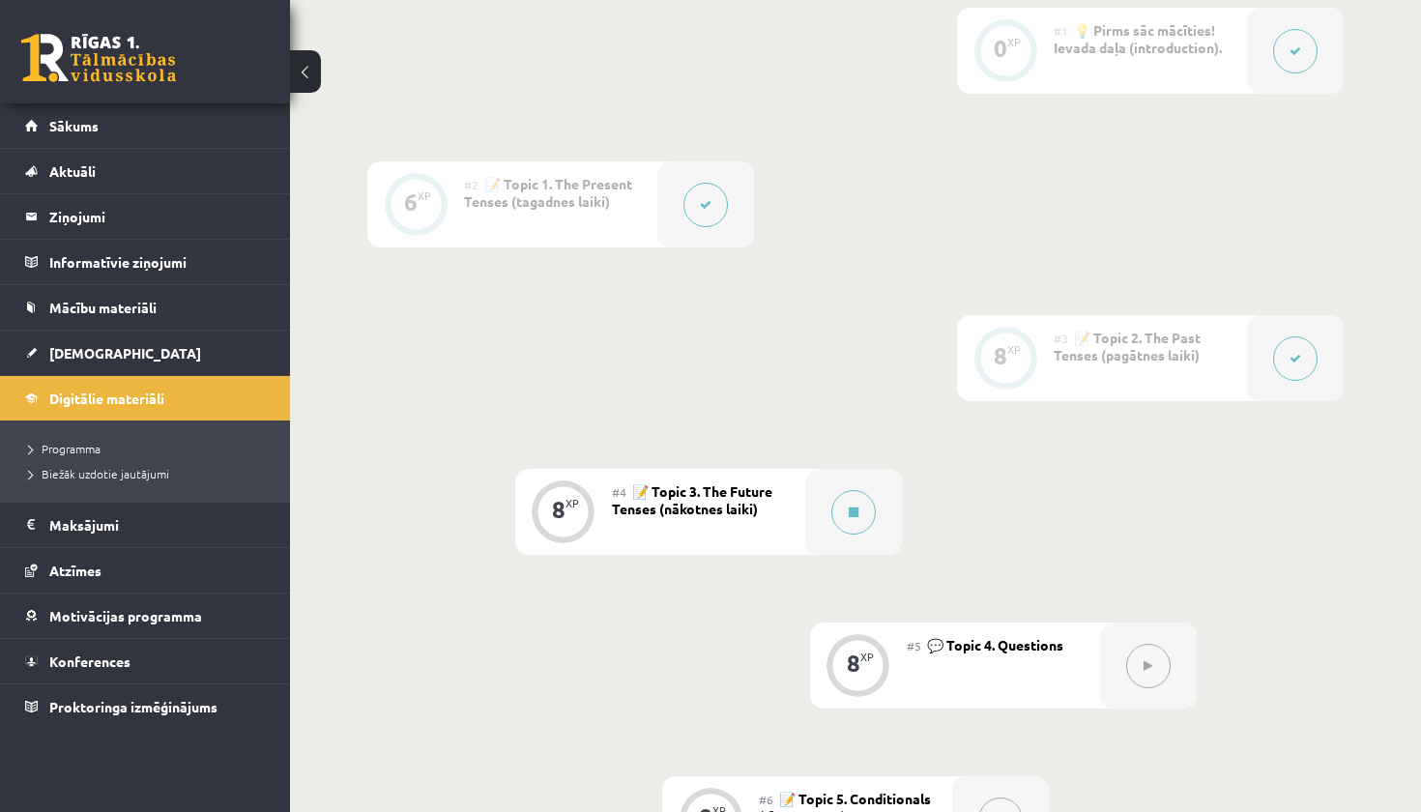
scroll to position [554, 0]
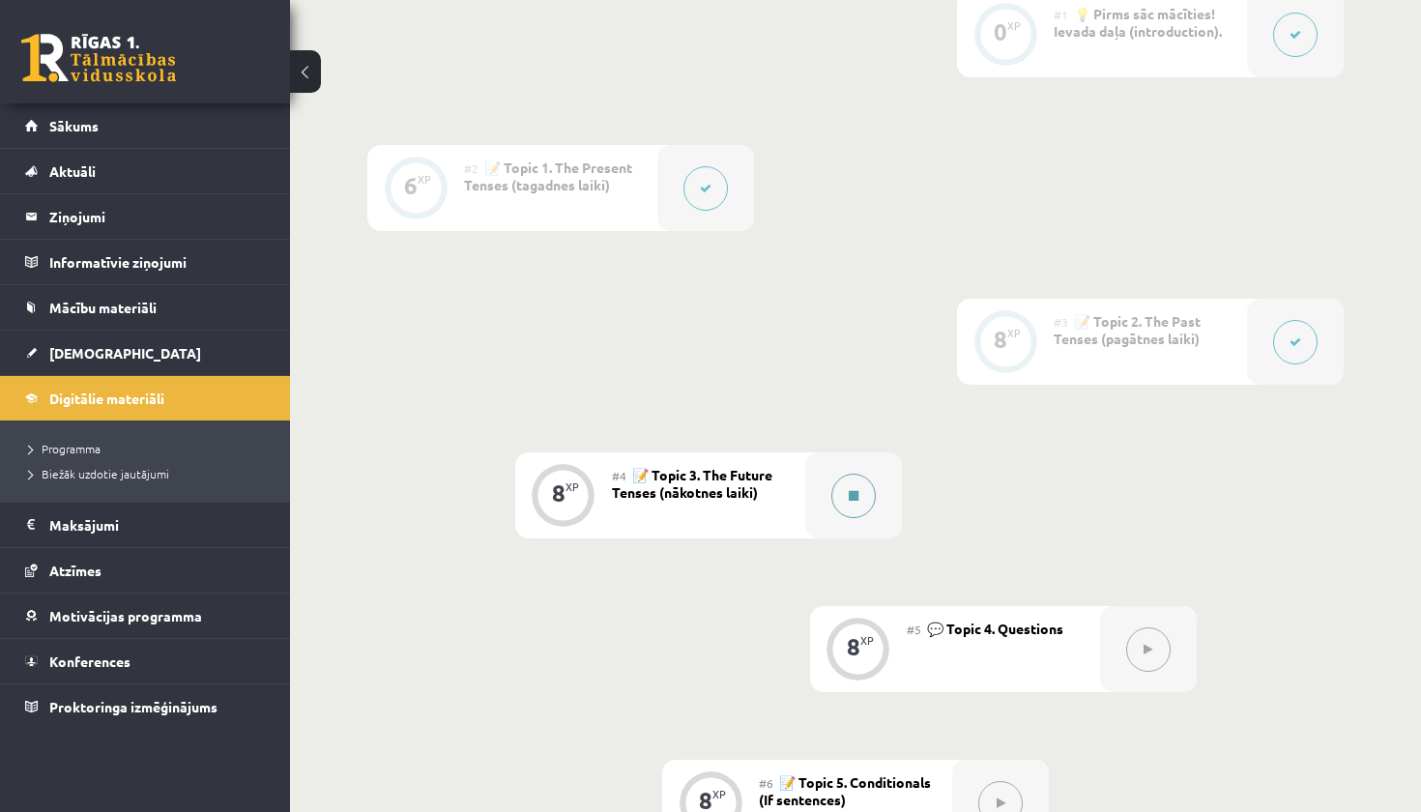
click at [837, 484] on button at bounding box center [853, 496] width 44 height 44
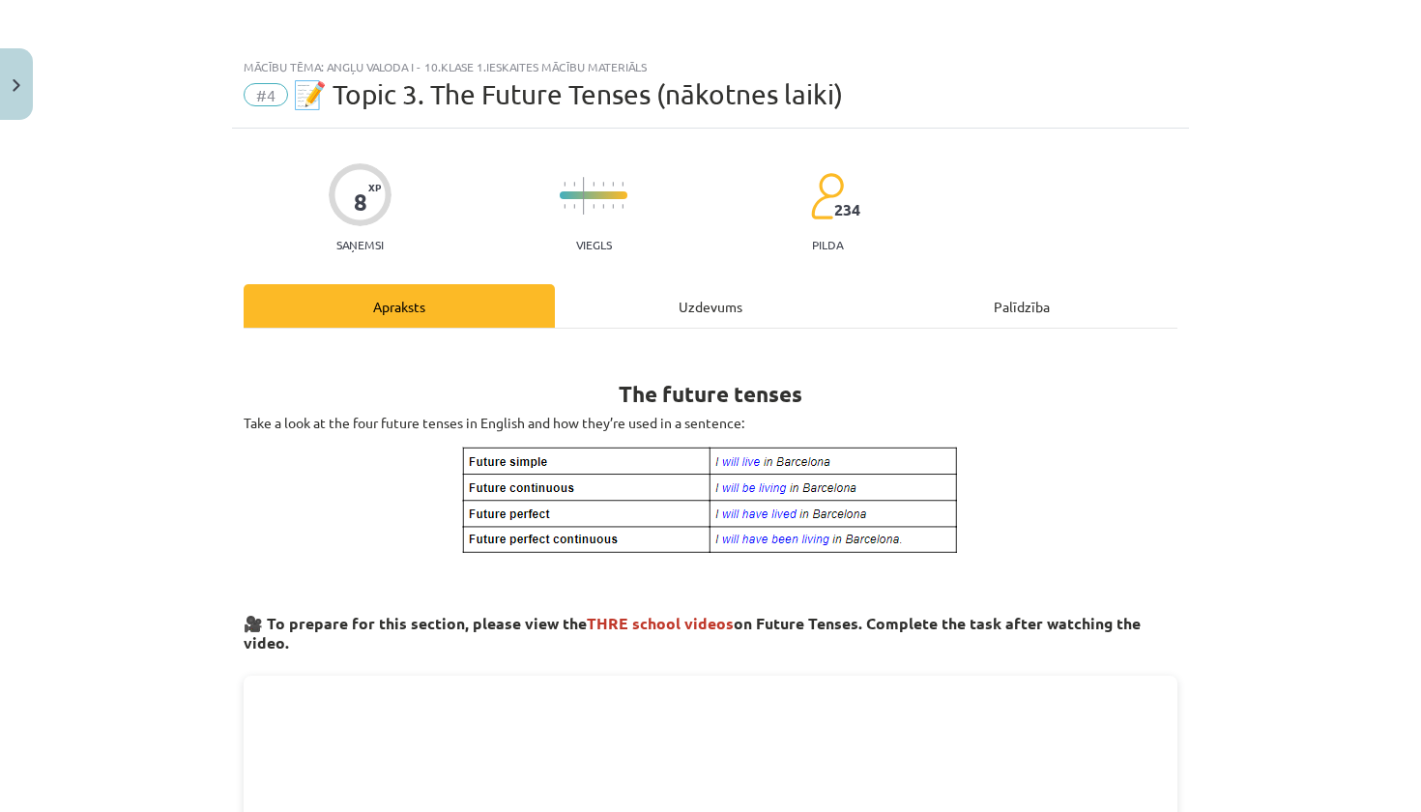
scroll to position [0, 0]
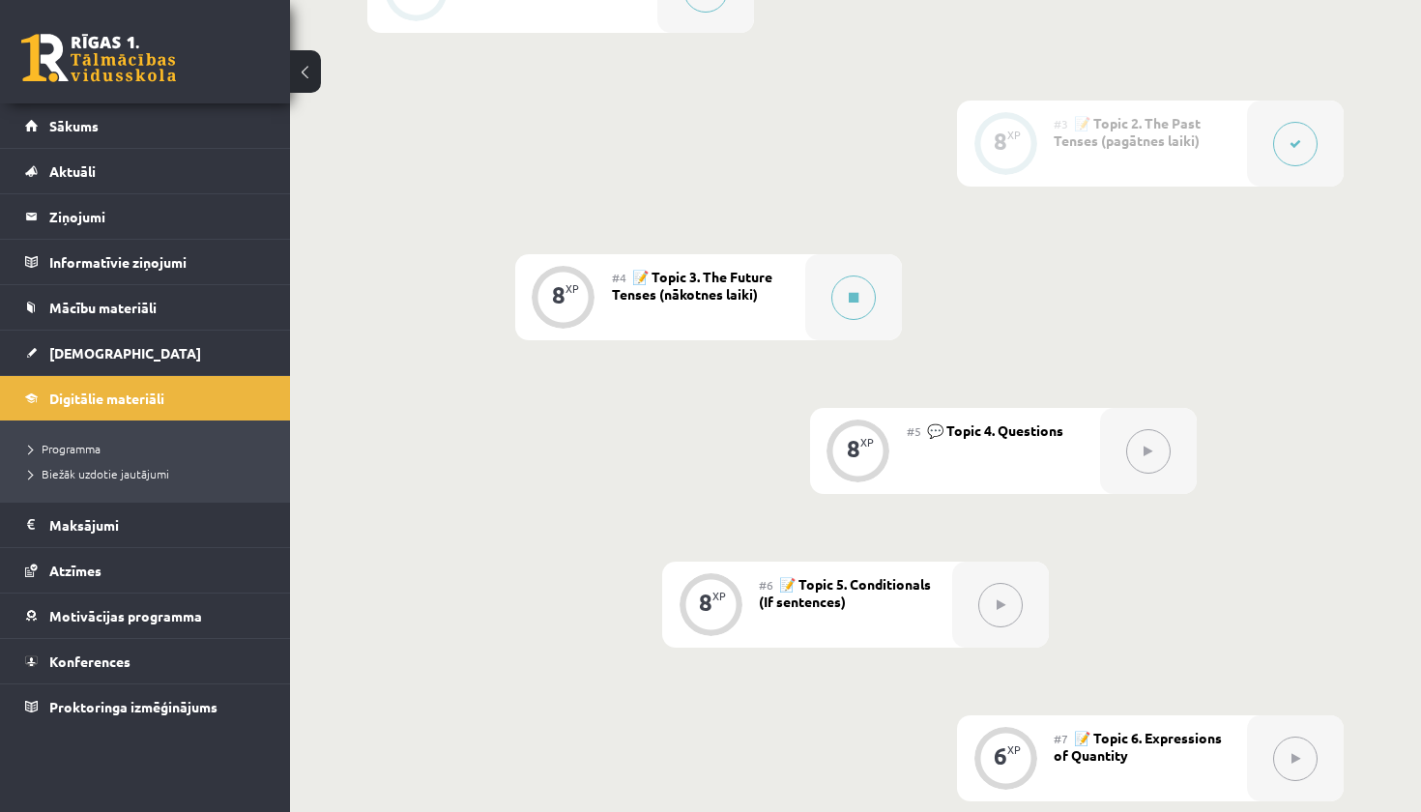
scroll to position [771, 0]
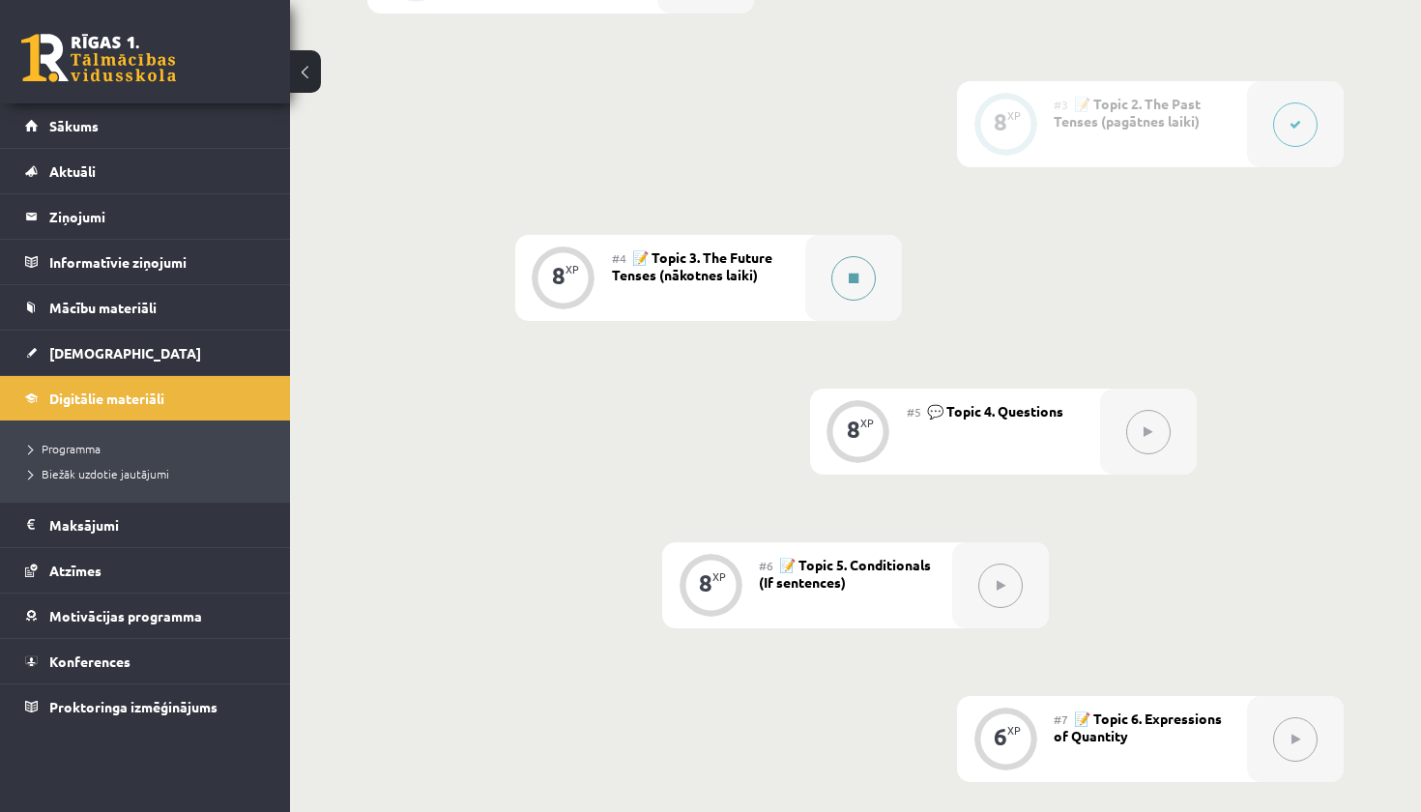
click at [849, 270] on button at bounding box center [853, 278] width 44 height 44
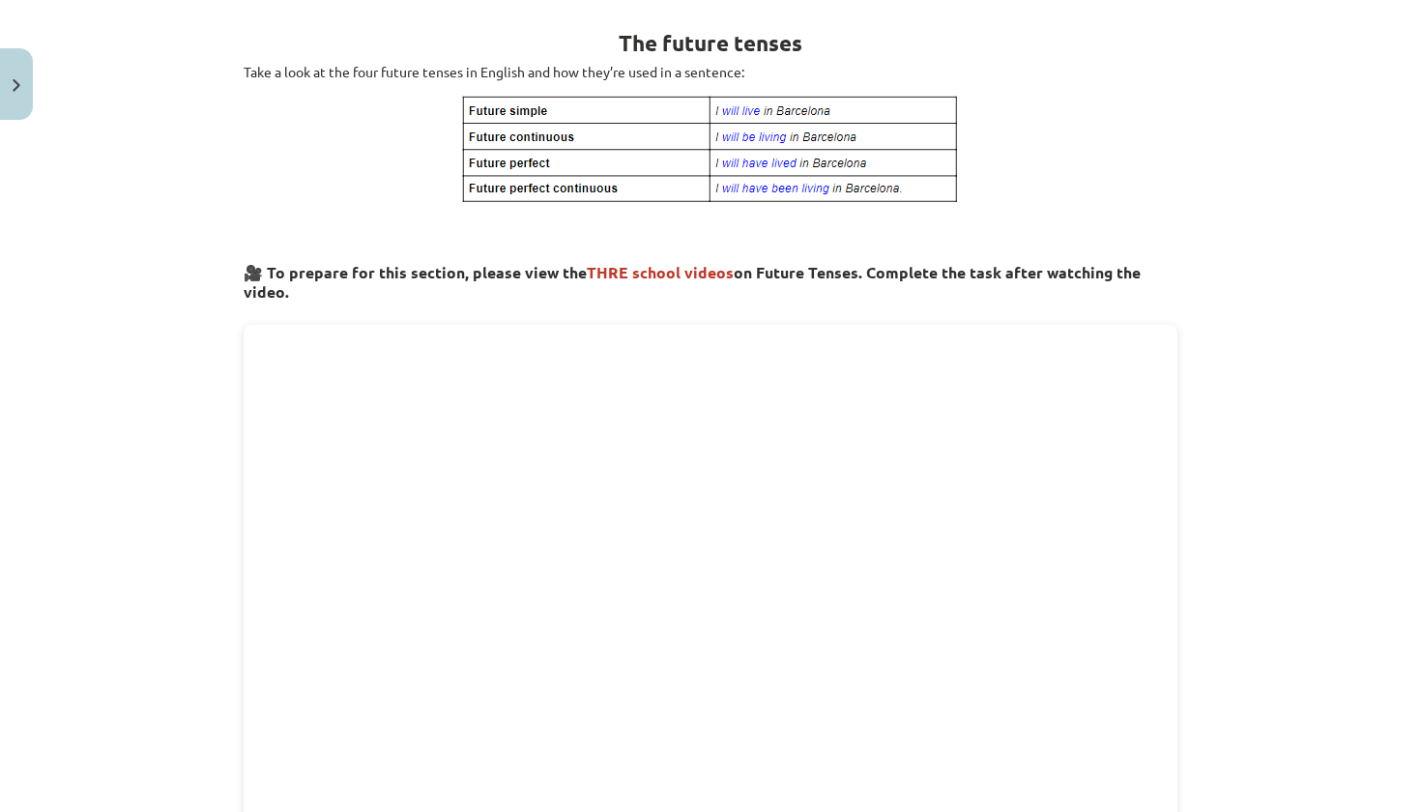
scroll to position [0, 0]
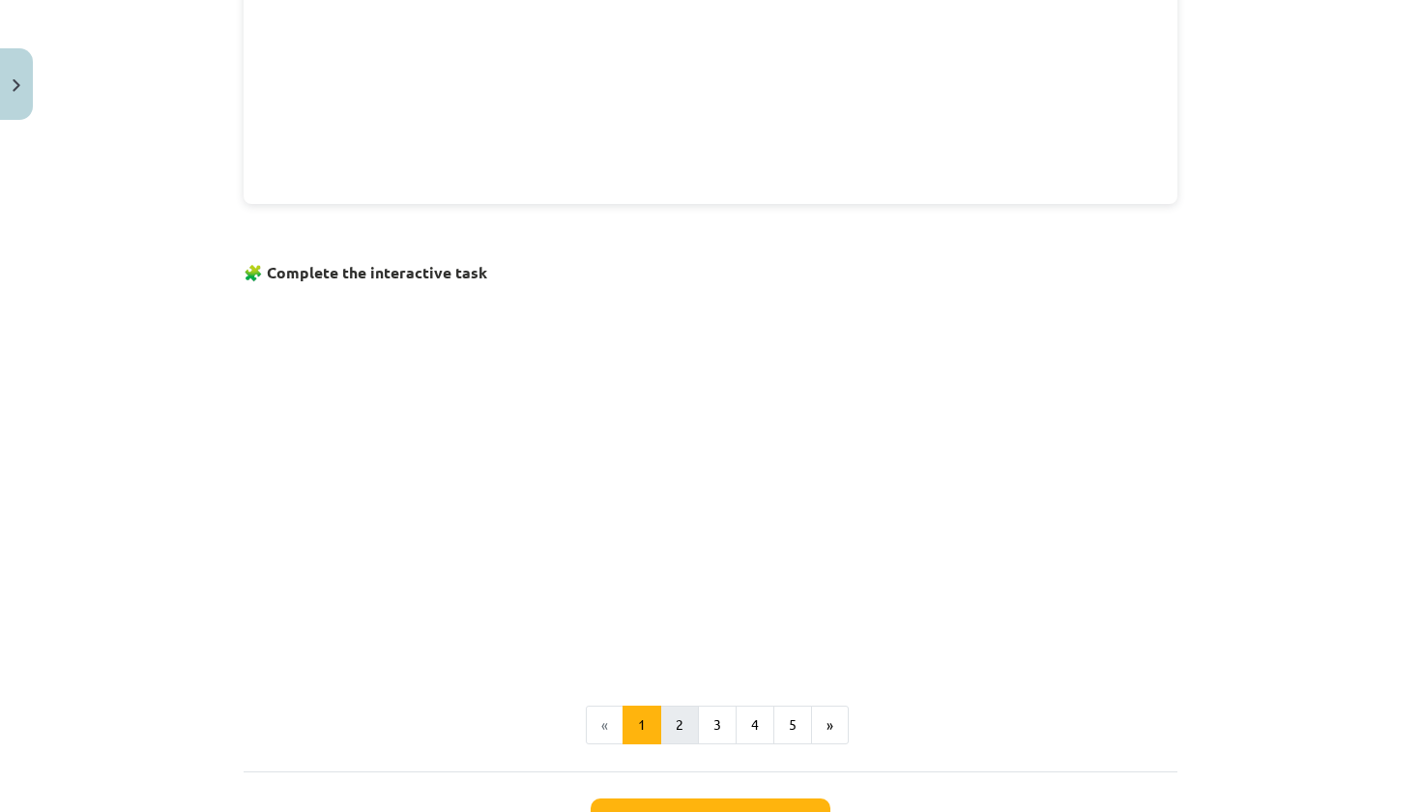
click at [671, 727] on button "2" at bounding box center [679, 725] width 39 height 39
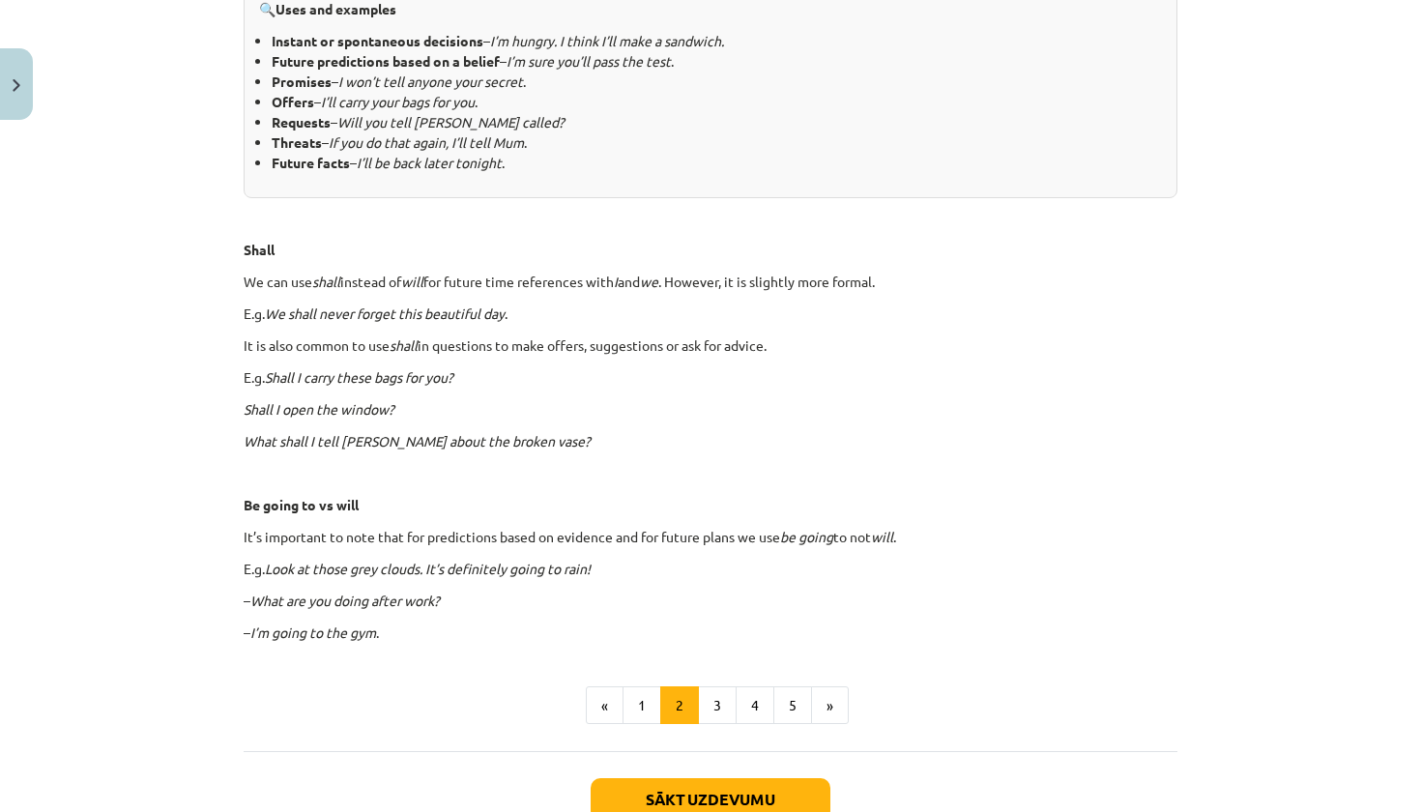
scroll to position [961, 0]
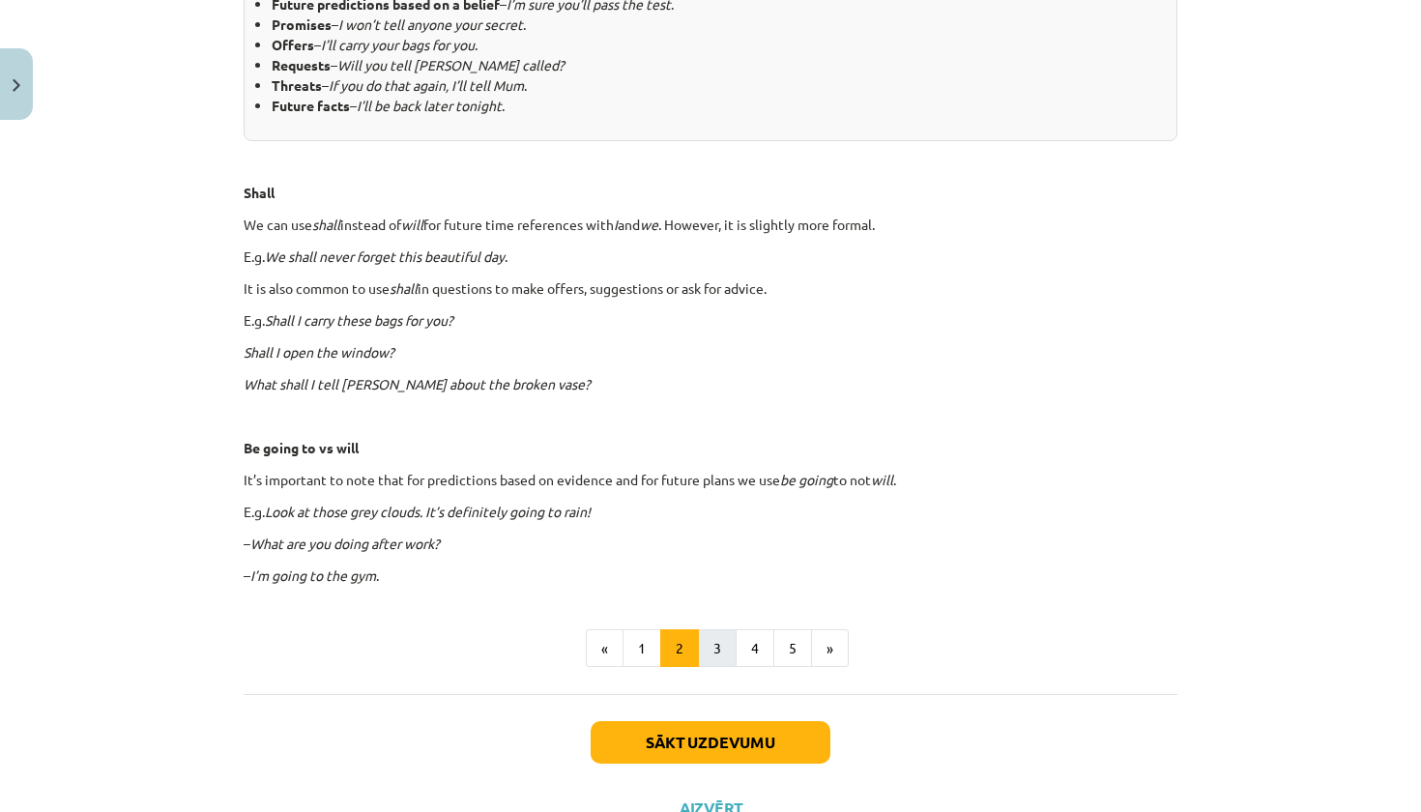
click at [716, 658] on button "3" at bounding box center [717, 648] width 39 height 39
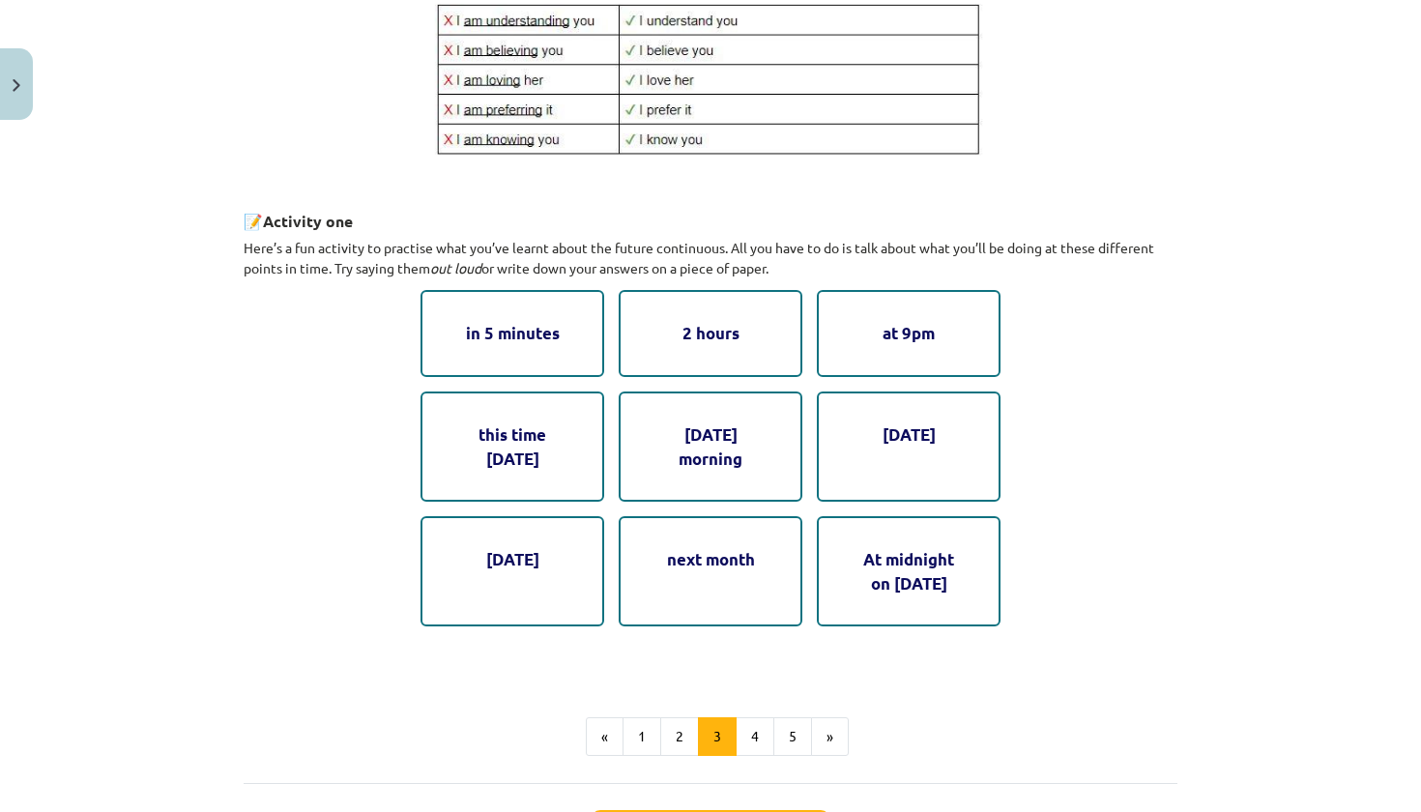
scroll to position [844, 0]
click at [766, 730] on button "4" at bounding box center [755, 738] width 39 height 39
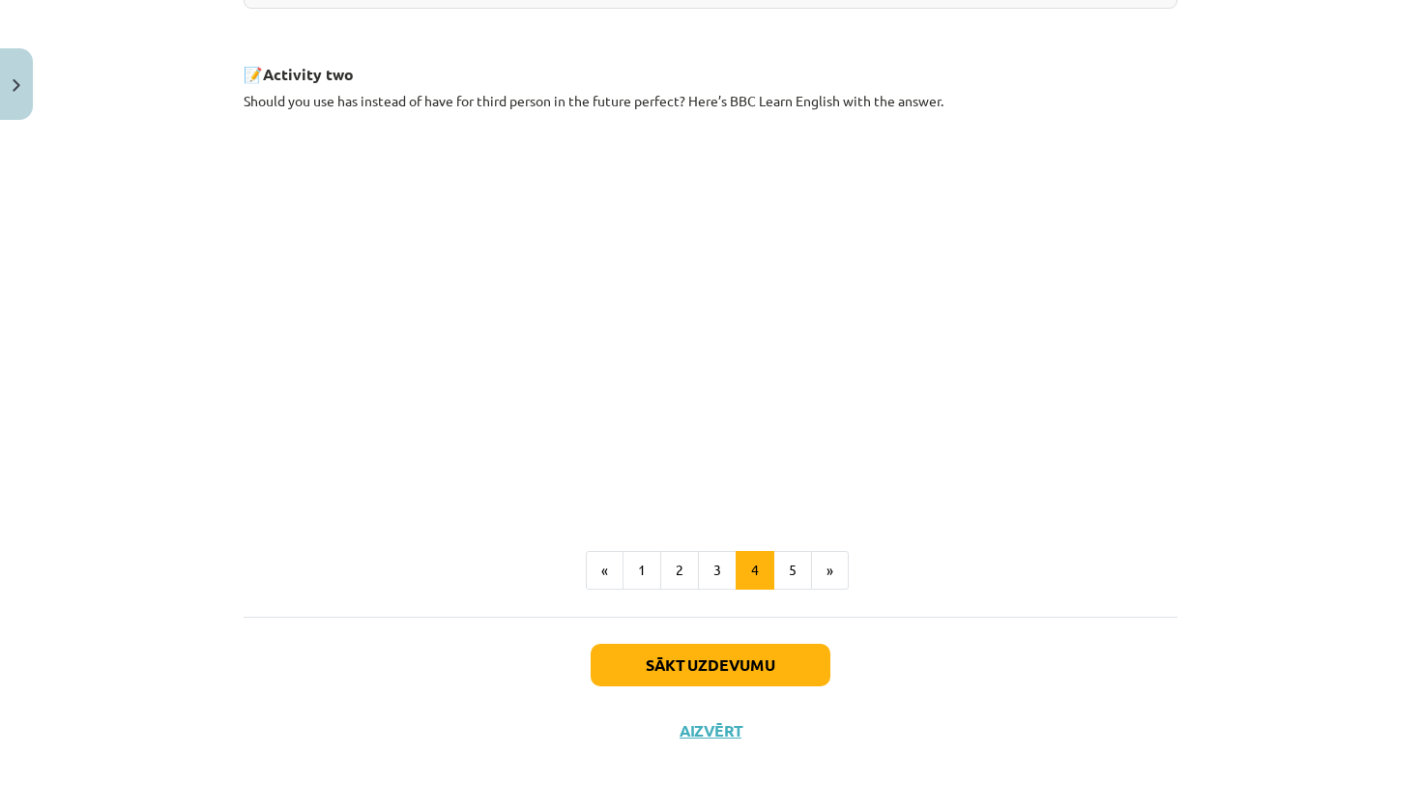
scroll to position [995, 0]
click at [800, 570] on button "5" at bounding box center [792, 570] width 39 height 39
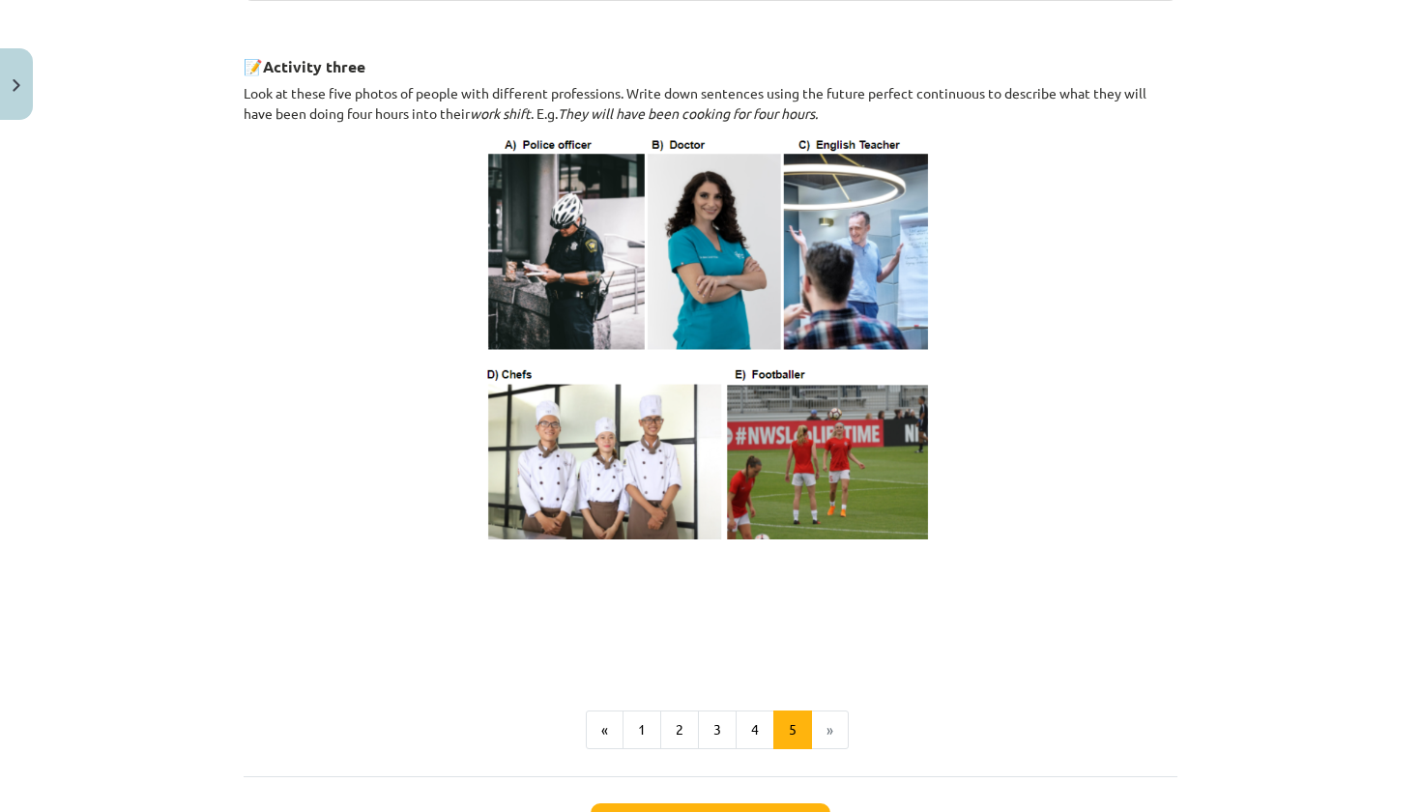
scroll to position [1027, 0]
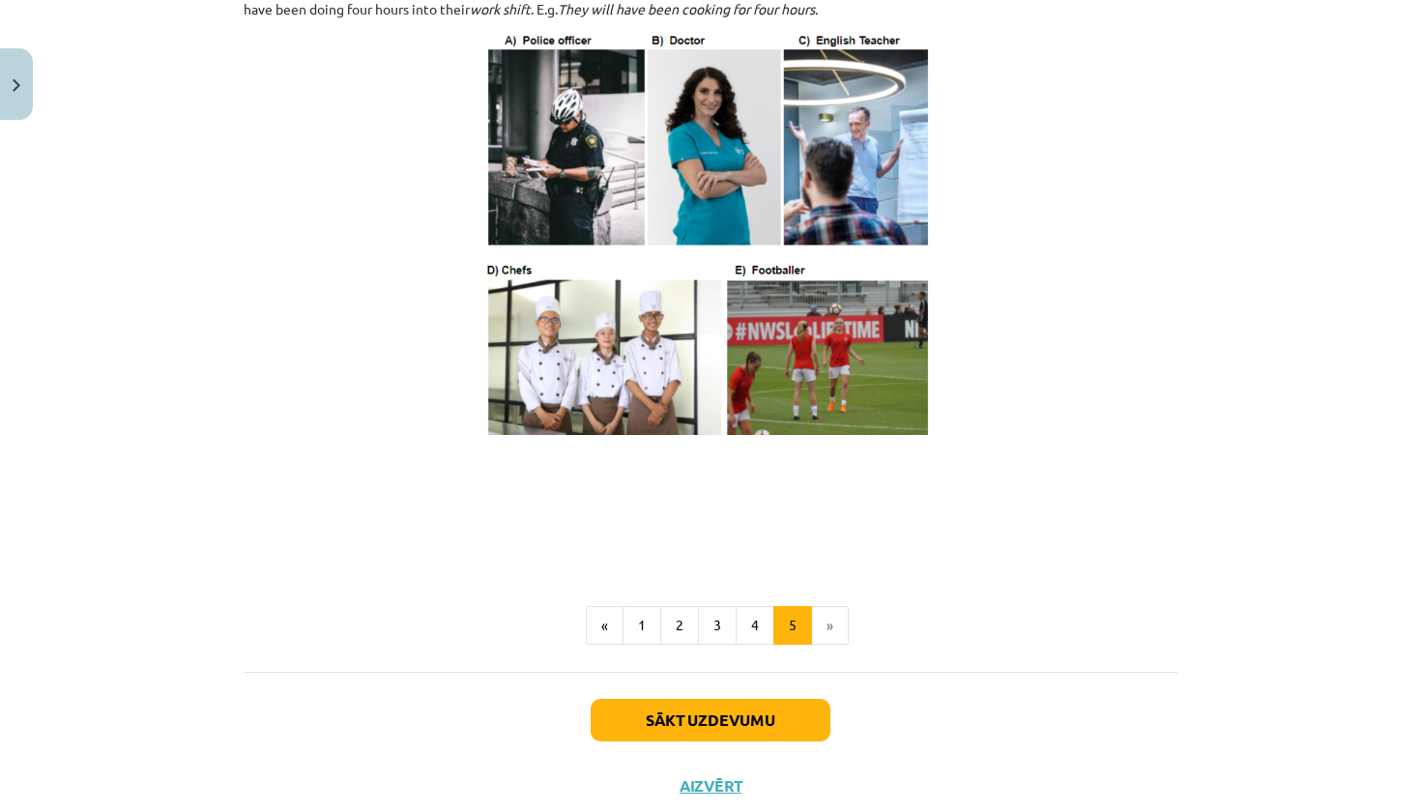
click at [759, 741] on button "Sākt uzdevumu" at bounding box center [711, 720] width 240 height 43
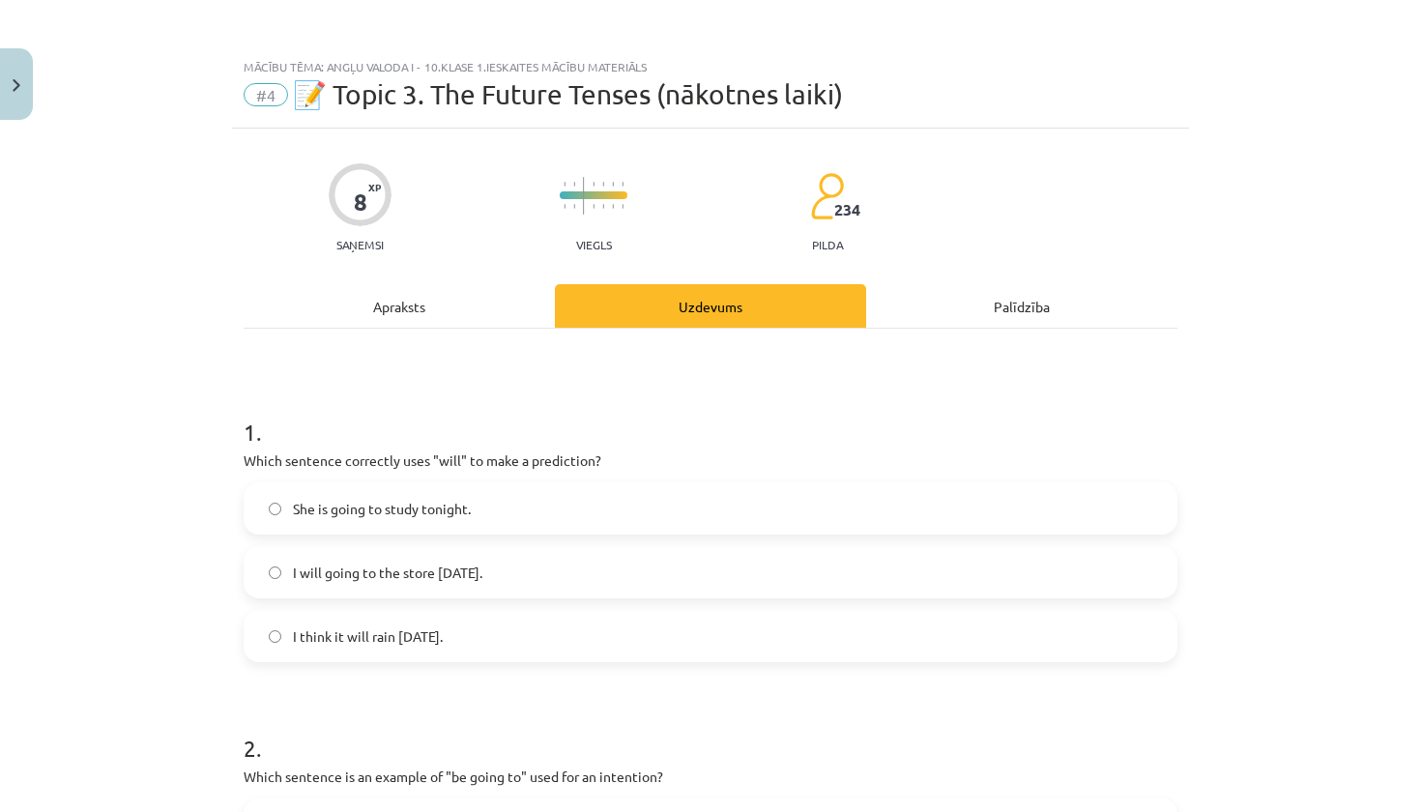
scroll to position [0, 0]
click at [452, 620] on label "I think it will rain tomorrow." at bounding box center [711, 636] width 930 height 48
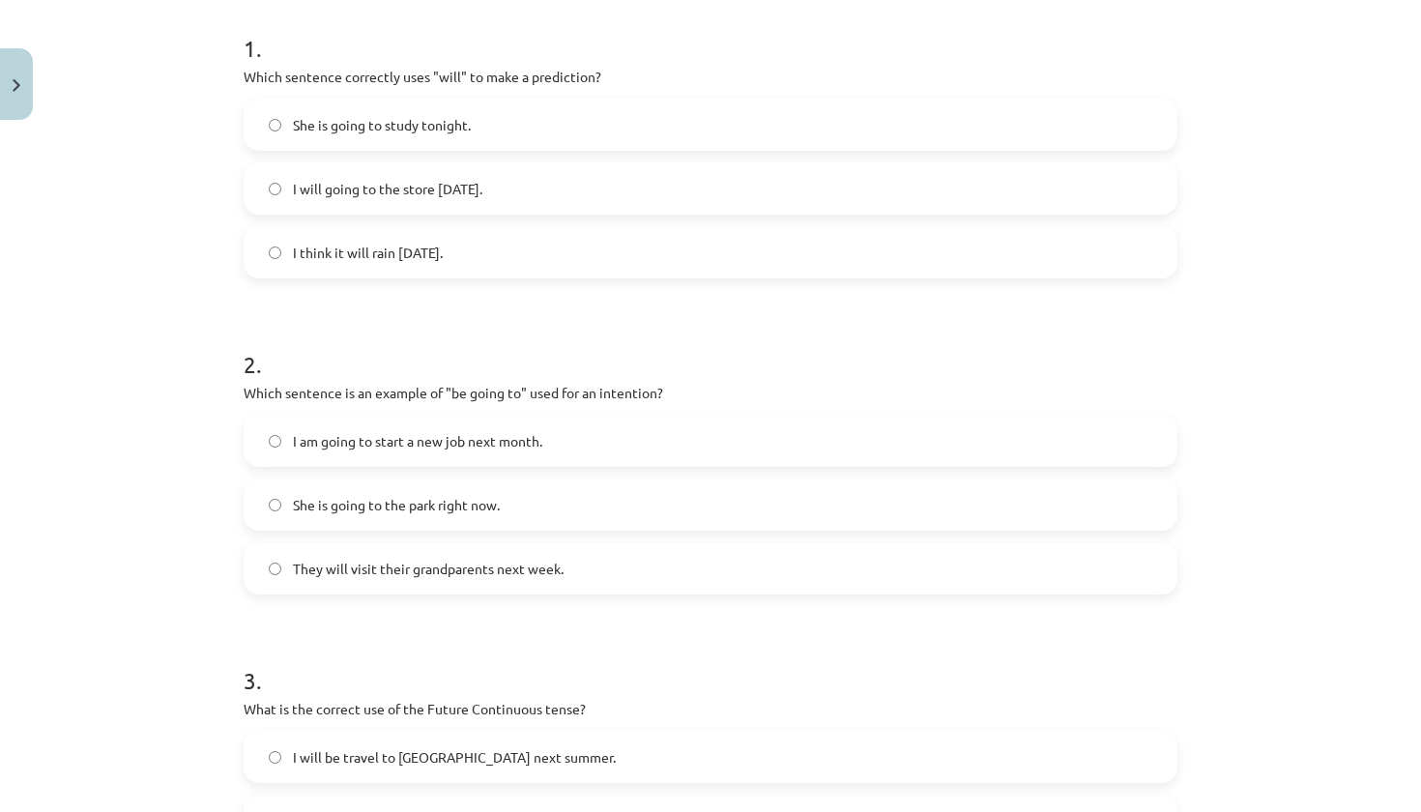
scroll to position [433, 0]
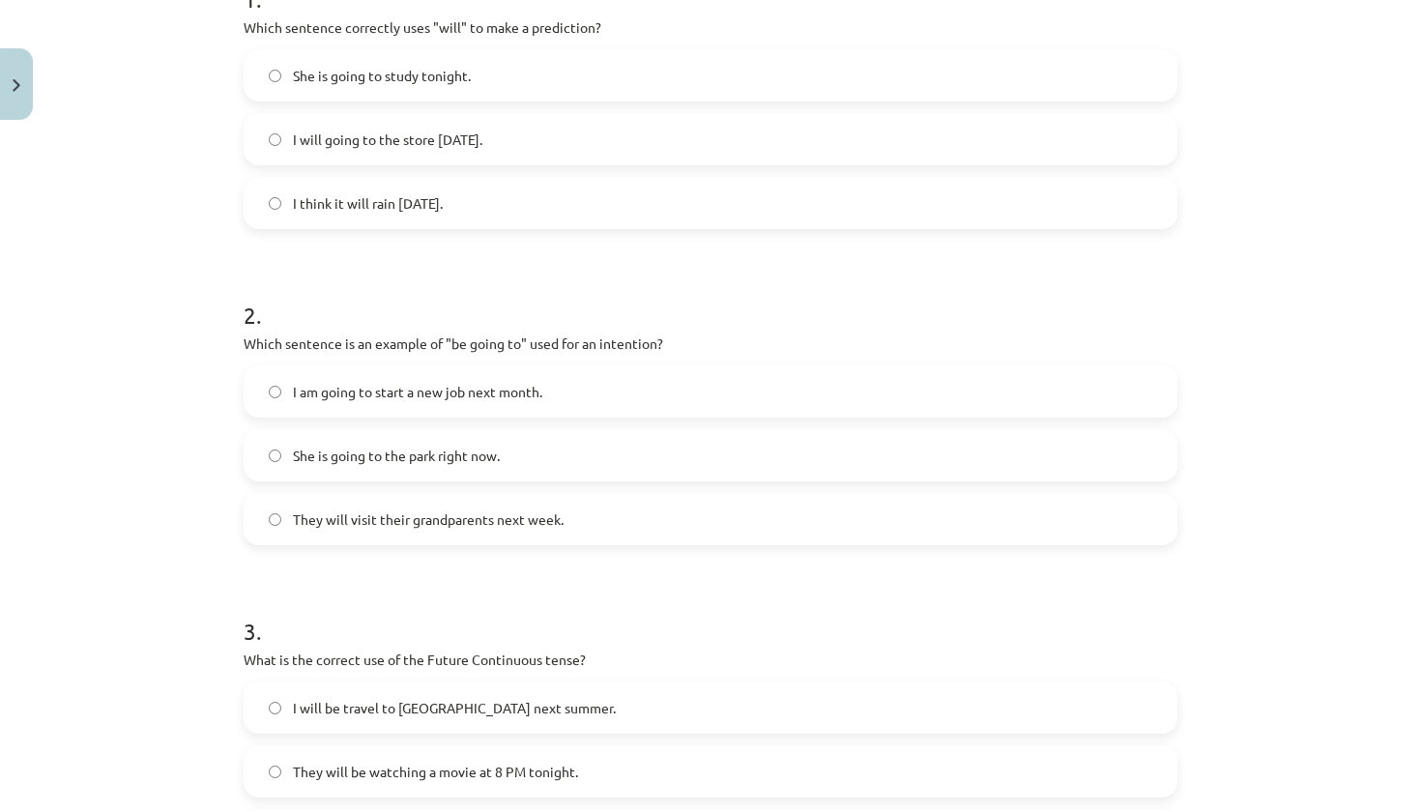
click at [433, 393] on span "I am going to start a new job next month." at bounding box center [417, 392] width 249 height 20
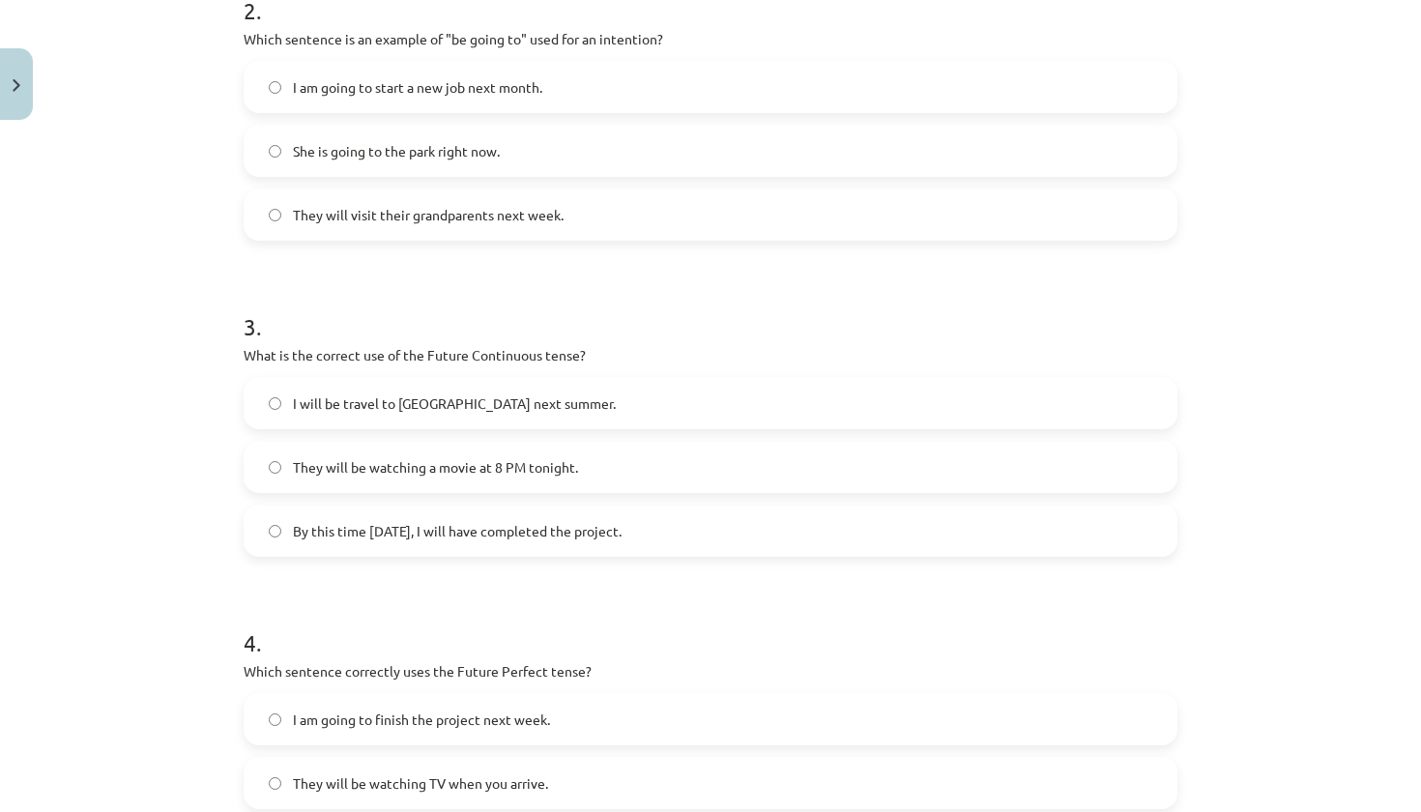
scroll to position [736, 0]
click at [488, 474] on span "They will be watching a movie at 8 PM tonight." at bounding box center [435, 469] width 285 height 20
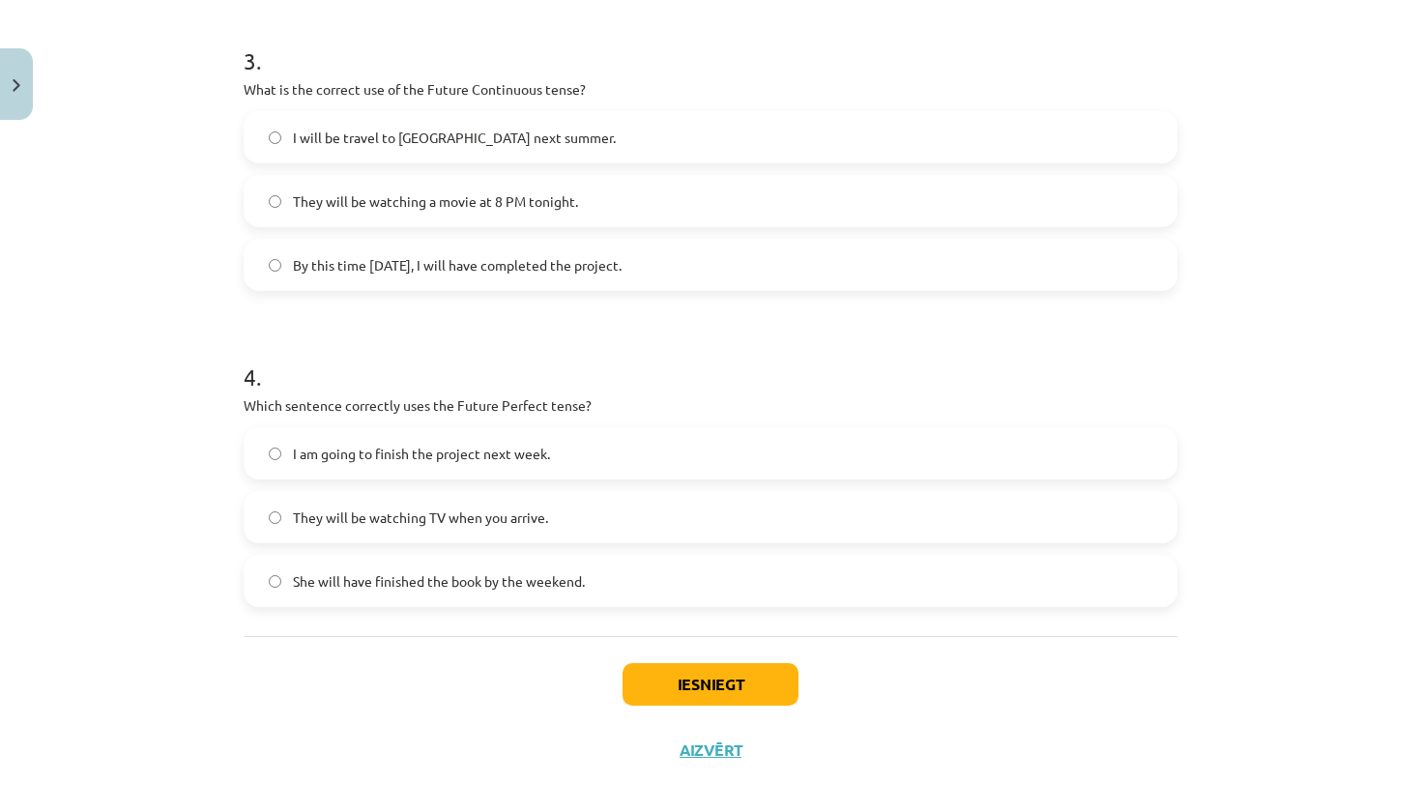
scroll to position [1006, 0]
click at [449, 584] on span "She will have finished the book by the weekend." at bounding box center [439, 578] width 292 height 20
click at [731, 681] on button "Iesniegt" at bounding box center [711, 681] width 176 height 43
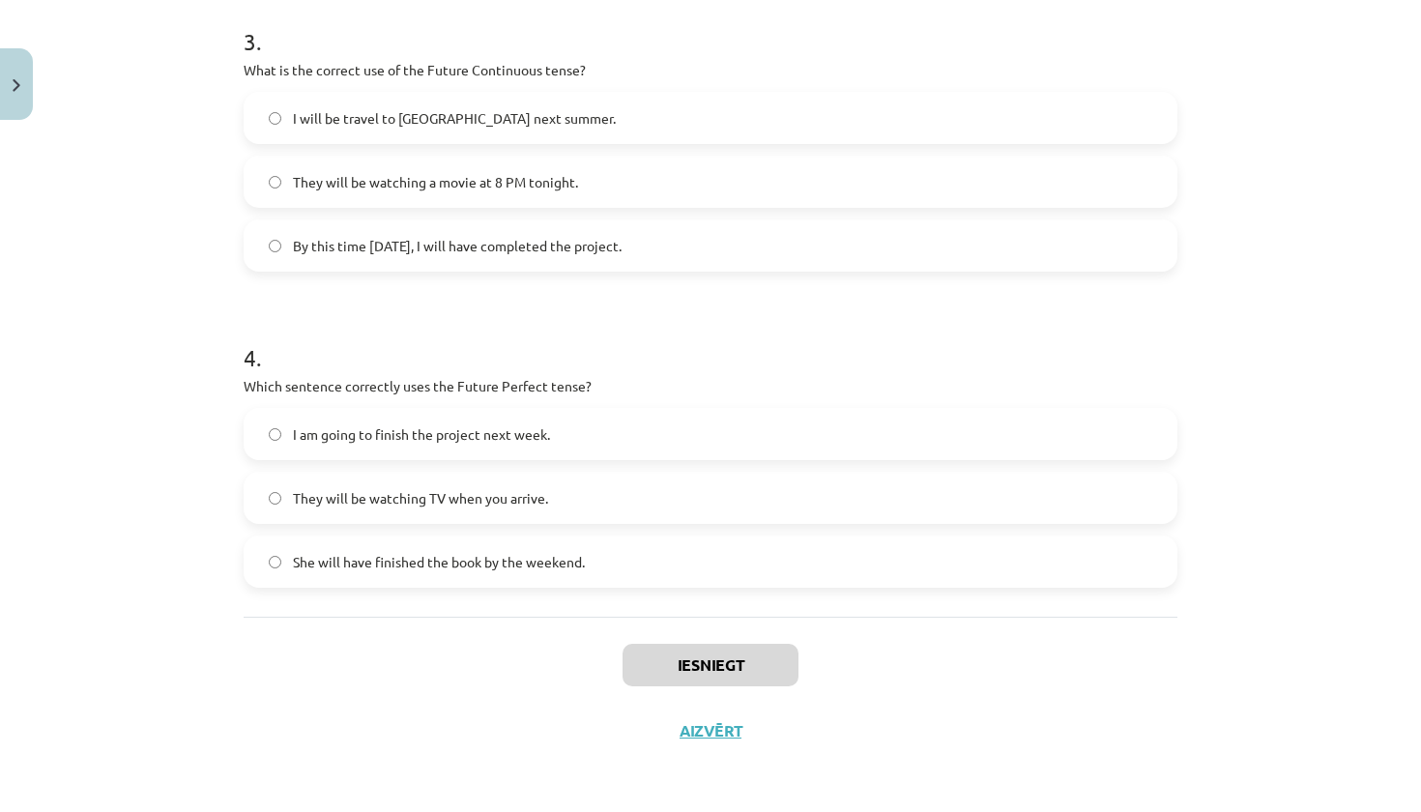
scroll to position [1026, 0]
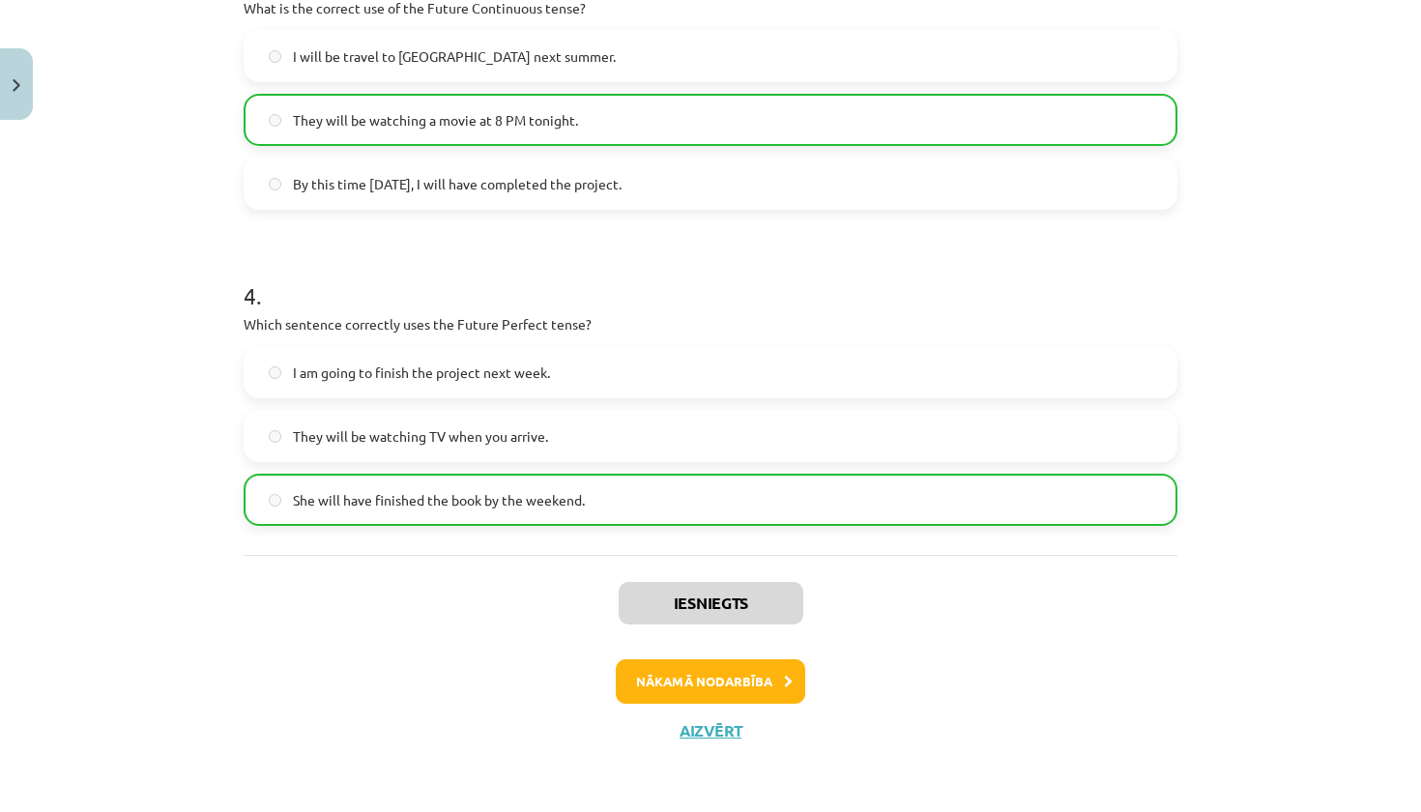
click at [736, 681] on button "Nākamā nodarbība" at bounding box center [710, 681] width 189 height 44
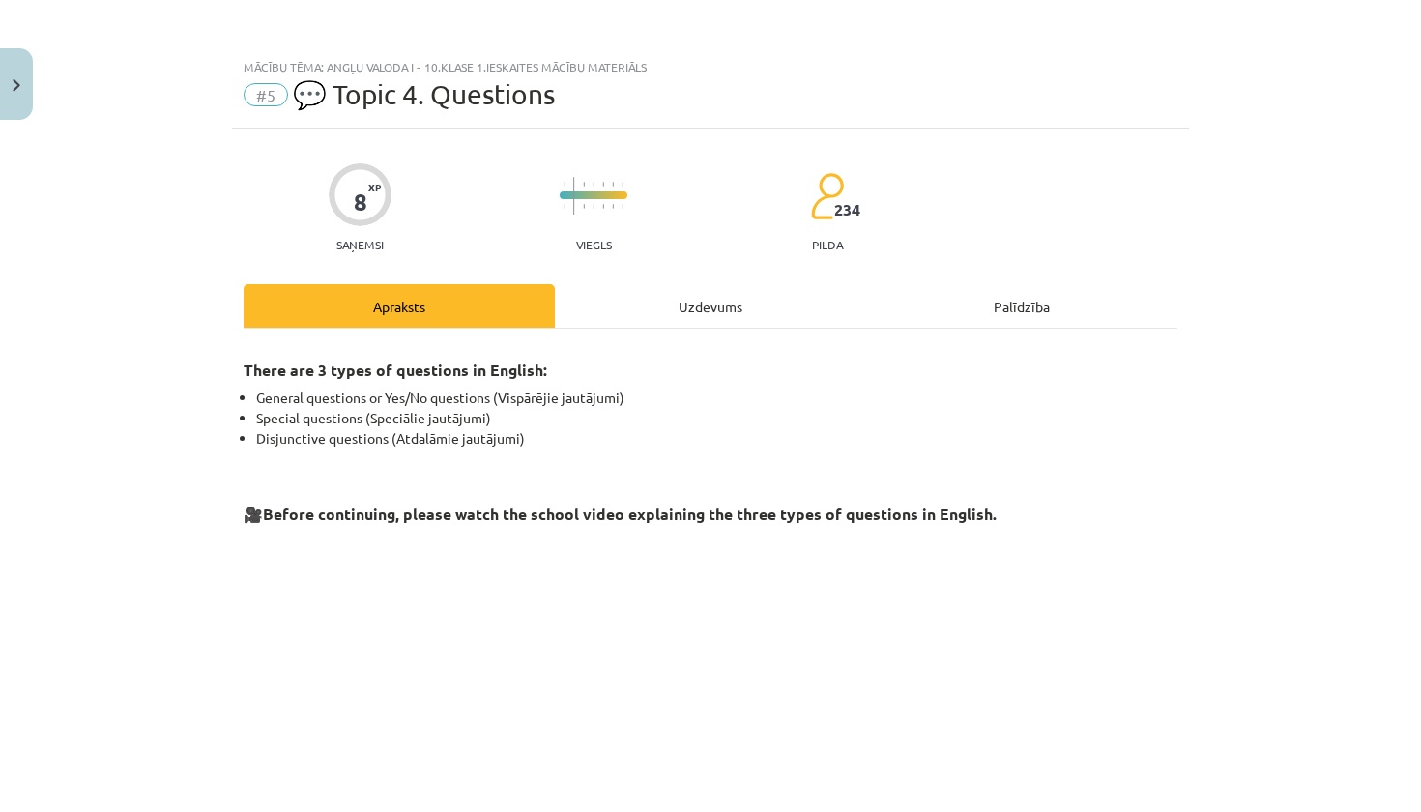
scroll to position [0, 0]
